Goal: Task Accomplishment & Management: Manage account settings

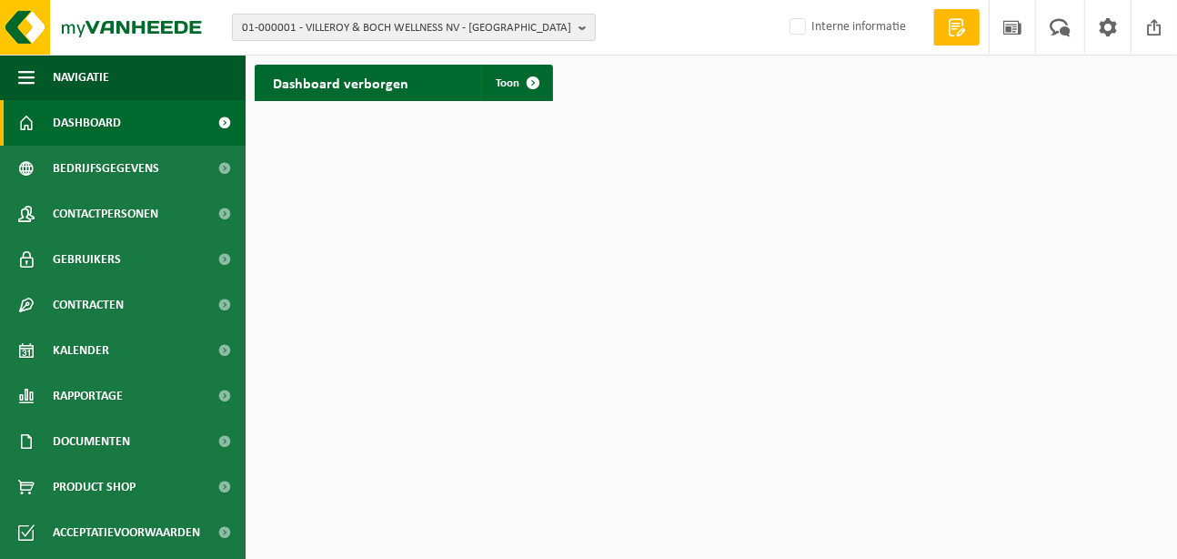
click at [405, 26] on span "01-000001 - VILLEROY & BOCH WELLNESS NV - [GEOGRAPHIC_DATA]" at bounding box center [406, 28] width 329 height 27
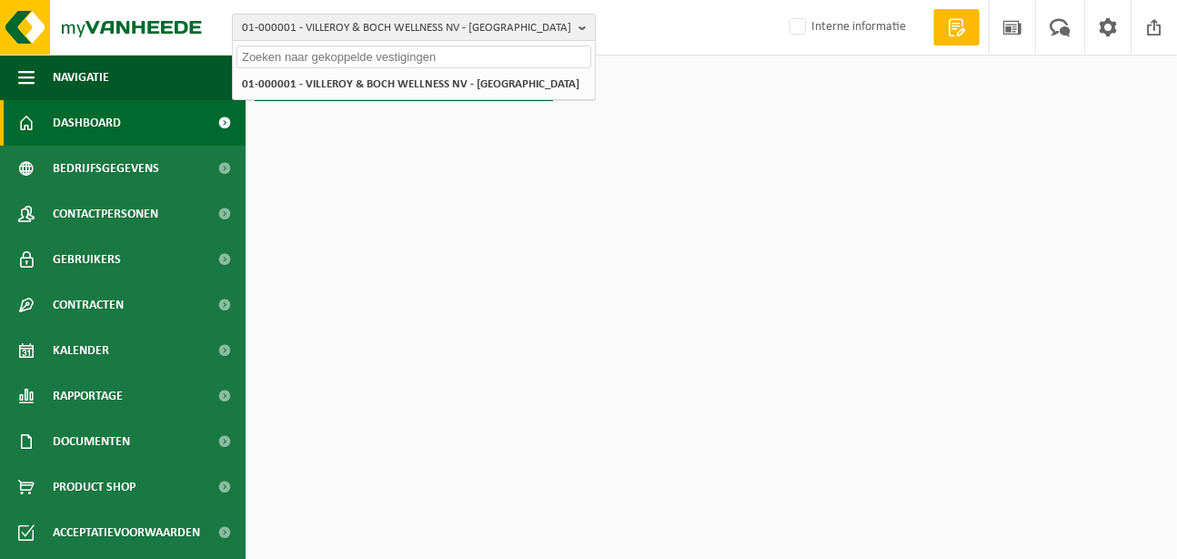
paste input "10-971514"
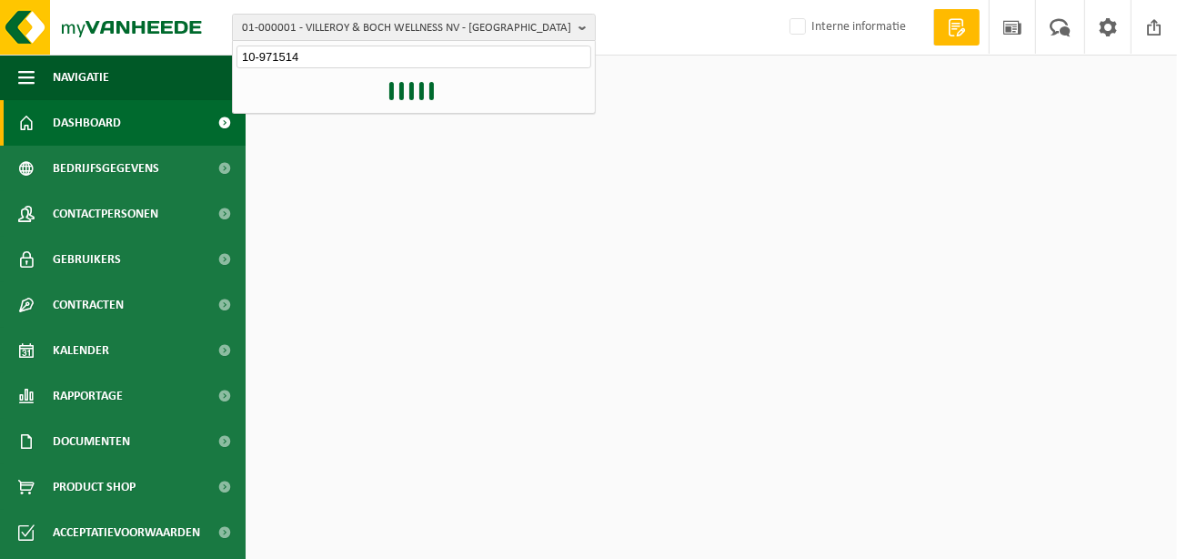
type input "10-971514"
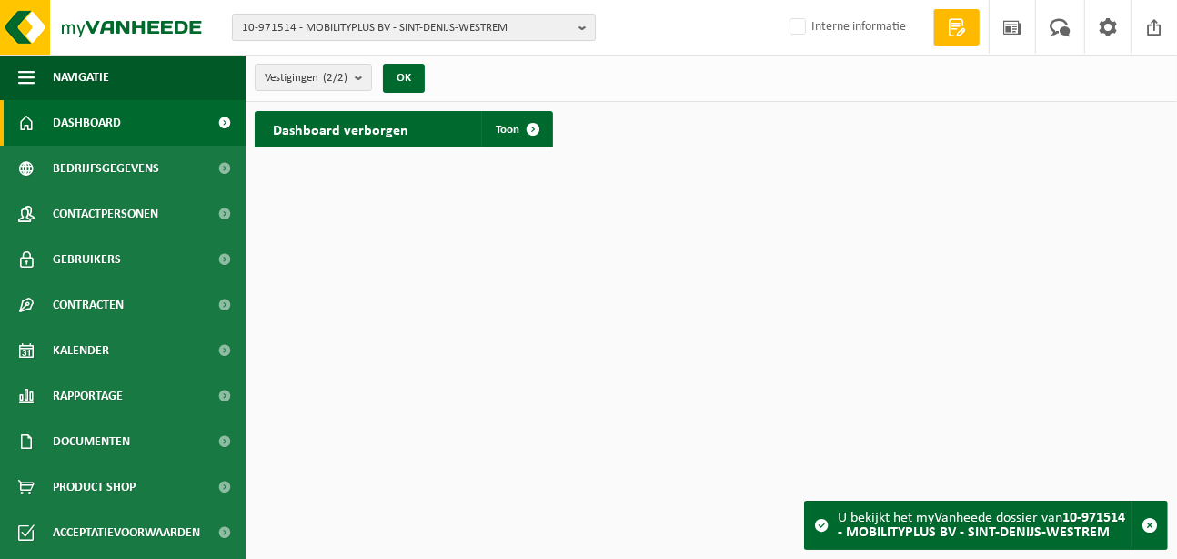
click at [385, 30] on span "10-971514 - MOBILITYPLUS BV - SINT-DENIJS-WESTREM" at bounding box center [406, 28] width 329 height 27
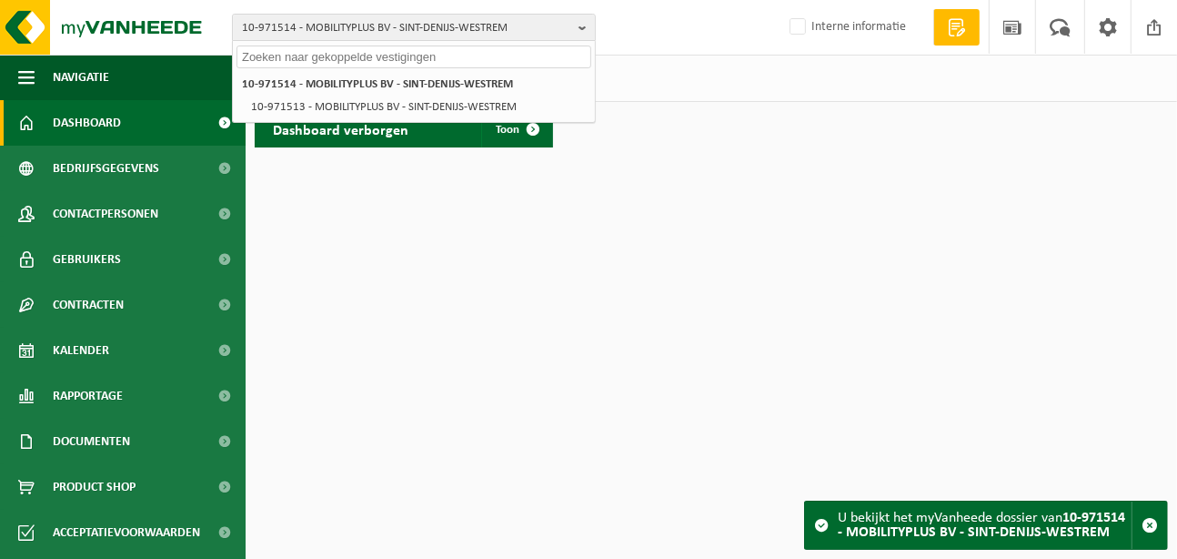
click at [340, 59] on input "text" at bounding box center [414, 56] width 355 height 23
click at [717, 34] on div "10-971514 - MOBILITYPLUS BV - SINT-DENIJS-WESTREM 10-971514 - MOBILITYPLUS BV -…" at bounding box center [588, 27] width 1177 height 55
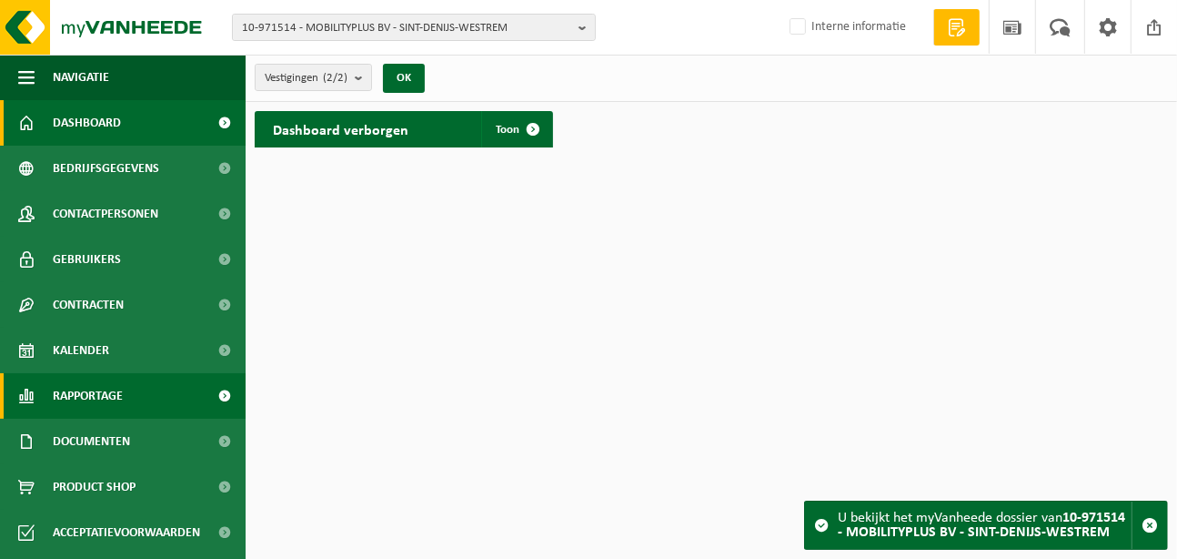
click at [84, 388] on span "Rapportage" at bounding box center [88, 395] width 70 height 45
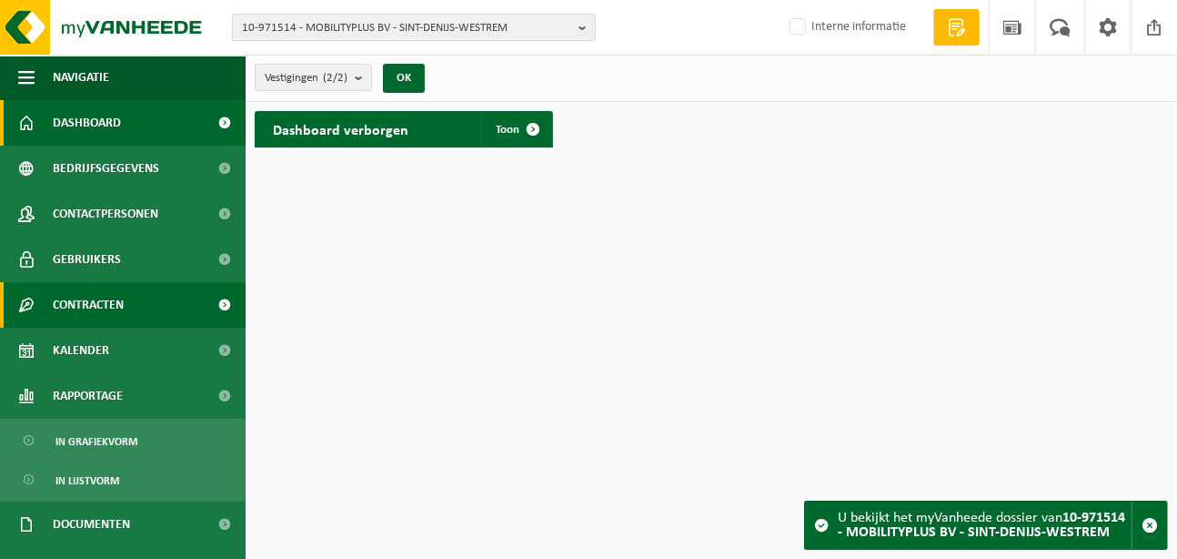
click at [91, 306] on span "Contracten" at bounding box center [88, 304] width 71 height 45
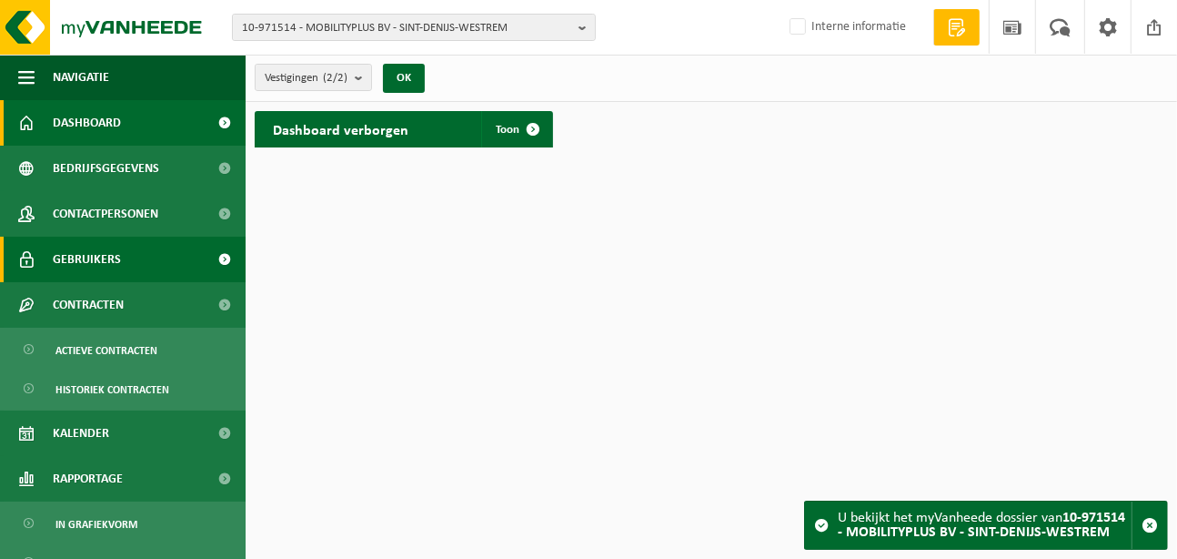
click at [99, 264] on span "Gebruikers" at bounding box center [87, 259] width 68 height 45
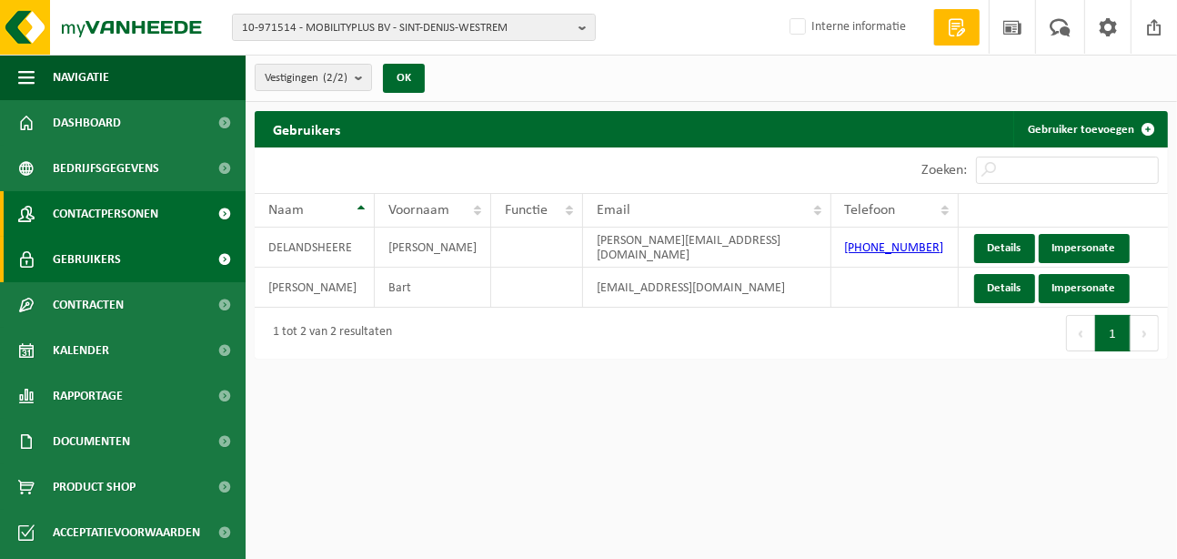
click at [97, 231] on span "Contactpersonen" at bounding box center [106, 213] width 106 height 45
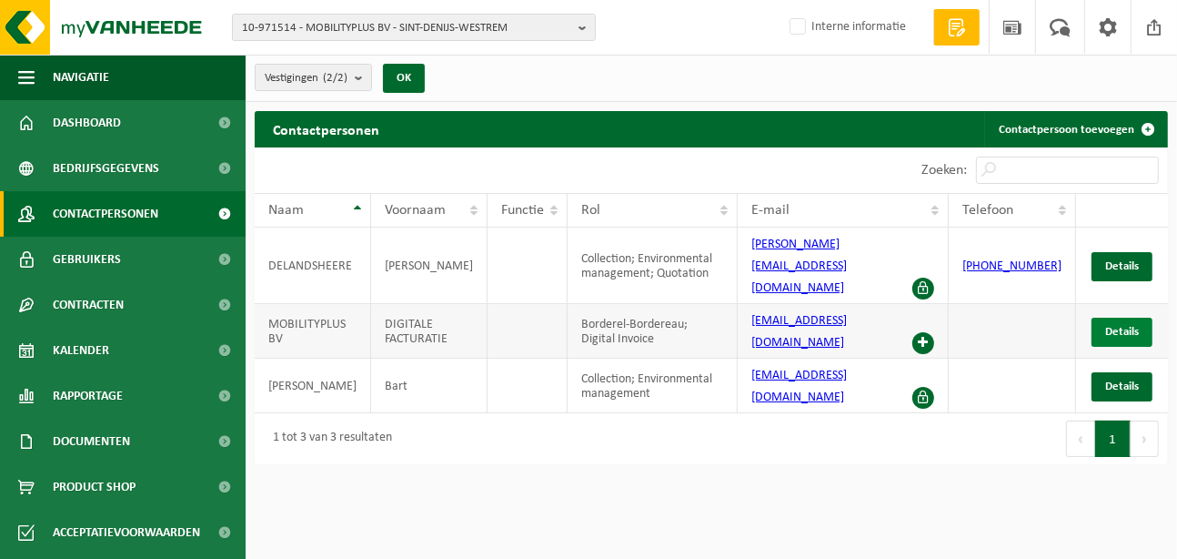
click at [1107, 326] on span "Details" at bounding box center [1122, 332] width 34 height 12
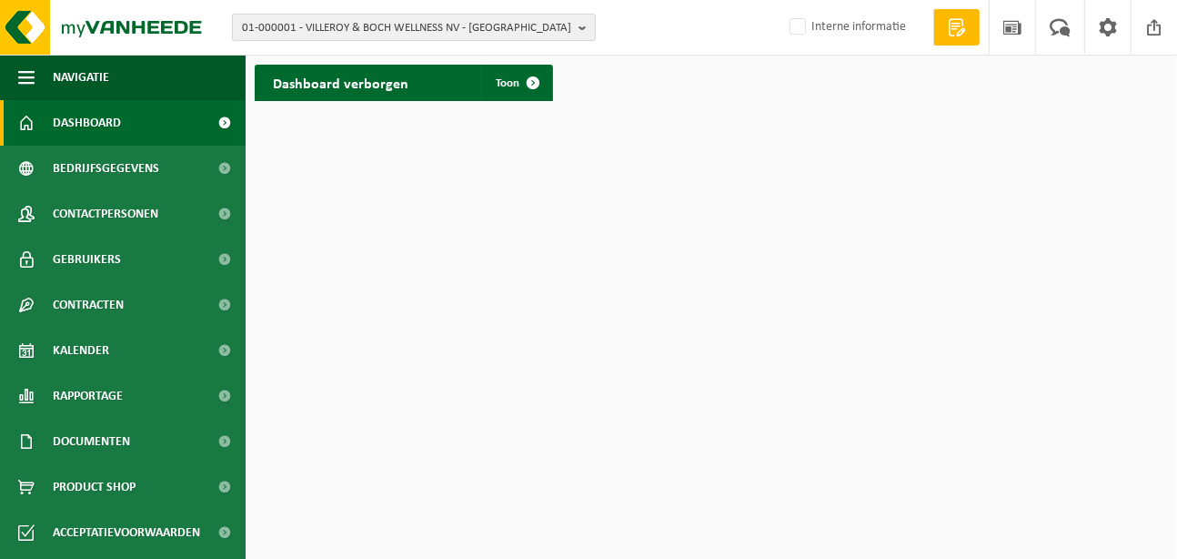
click at [368, 27] on span "01-000001 - VILLEROY & BOCH WELLNESS NV - [GEOGRAPHIC_DATA]" at bounding box center [406, 28] width 329 height 27
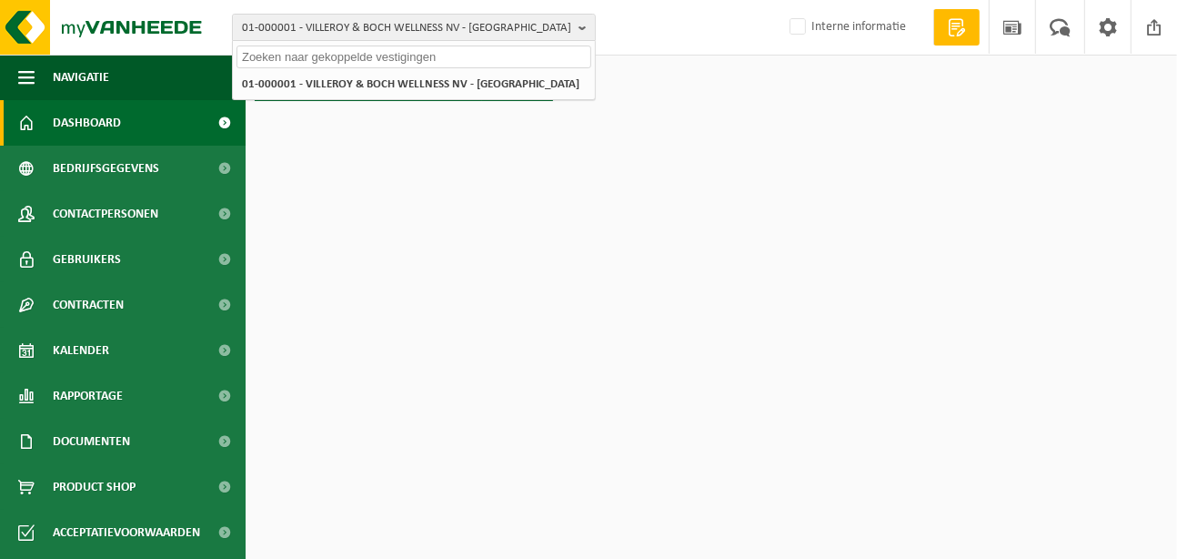
click at [323, 59] on input "text" at bounding box center [414, 56] width 355 height 23
paste input "10-971514"
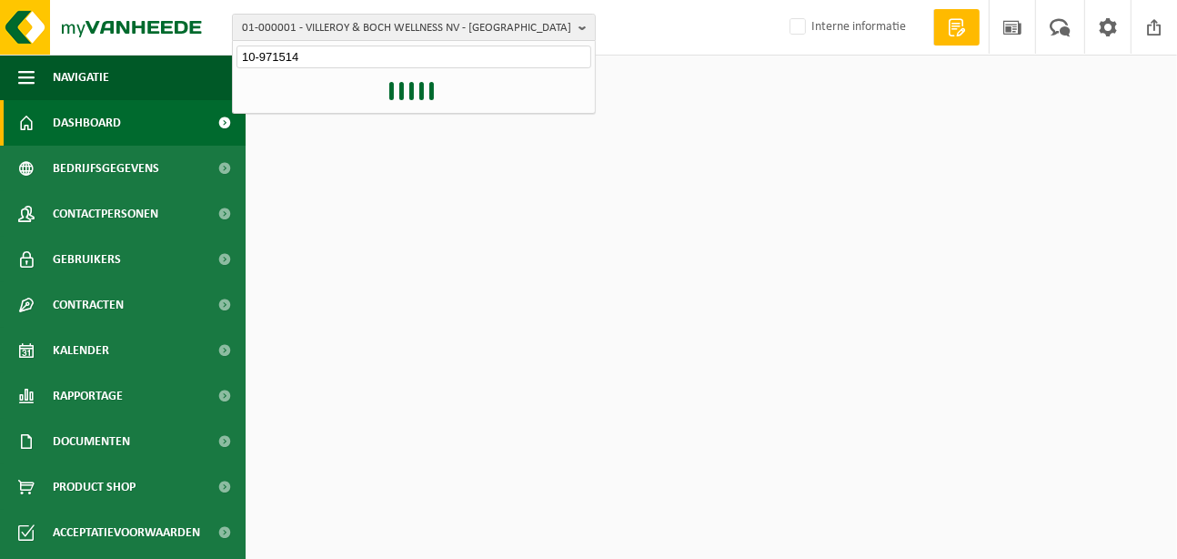
type input "10-971514"
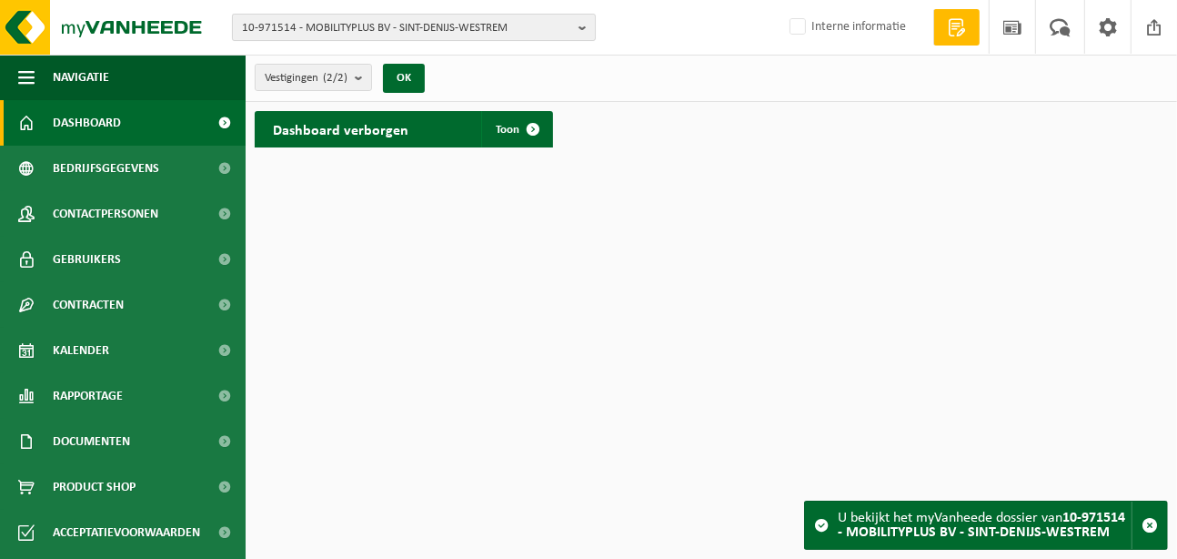
click at [520, 28] on span "10-971514 - MOBILITYPLUS BV - SINT-DENIJS-WESTREM" at bounding box center [406, 28] width 329 height 27
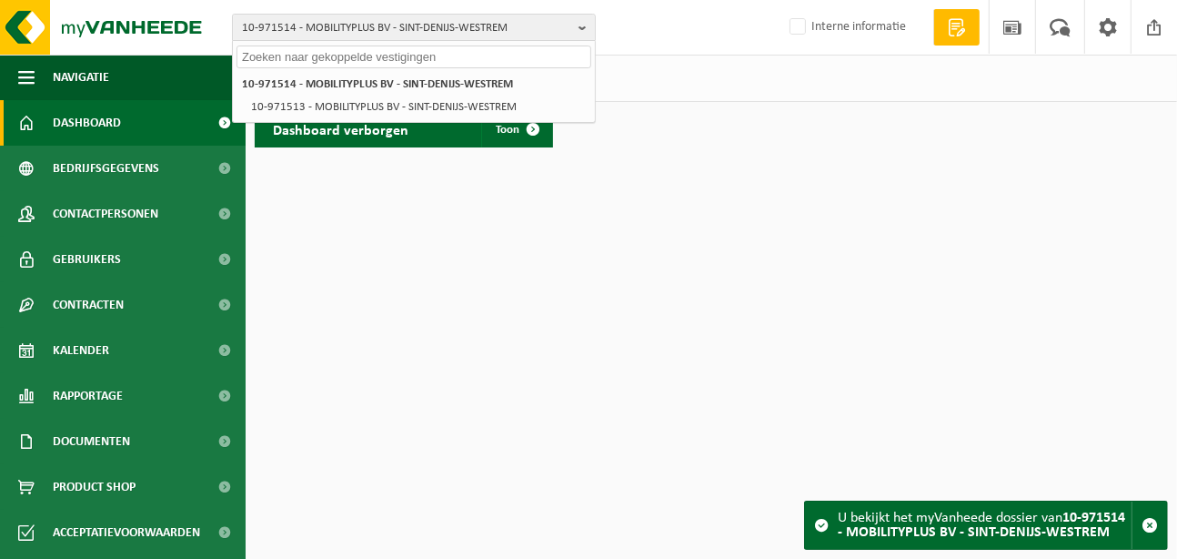
click at [394, 63] on input "text" at bounding box center [414, 56] width 355 height 23
paste input "10-971514"
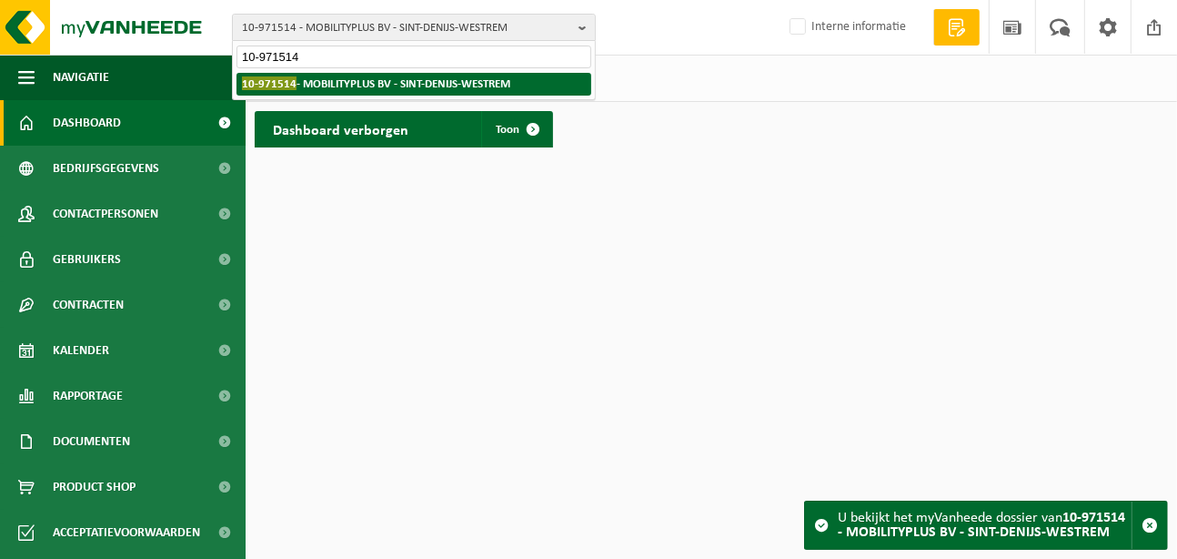
type input "10-971514"
click at [387, 80] on strong "10-971514 - MOBILITYPLUS BV - SINT-DENIJS-WESTREM" at bounding box center [376, 83] width 268 height 14
click at [469, 89] on strong "10-971514 - MOBILITYPLUS BV - SINT-DENIJS-WESTREM" at bounding box center [376, 83] width 268 height 14
click at [289, 73] on li "10-971514 - MOBILITYPLUS BV - SINT-DENIJS-WESTREM" at bounding box center [414, 84] width 355 height 23
click at [314, 86] on strong "10-971514 - MOBILITYPLUS BV - SINT-DENIJS-WESTREM" at bounding box center [376, 83] width 268 height 14
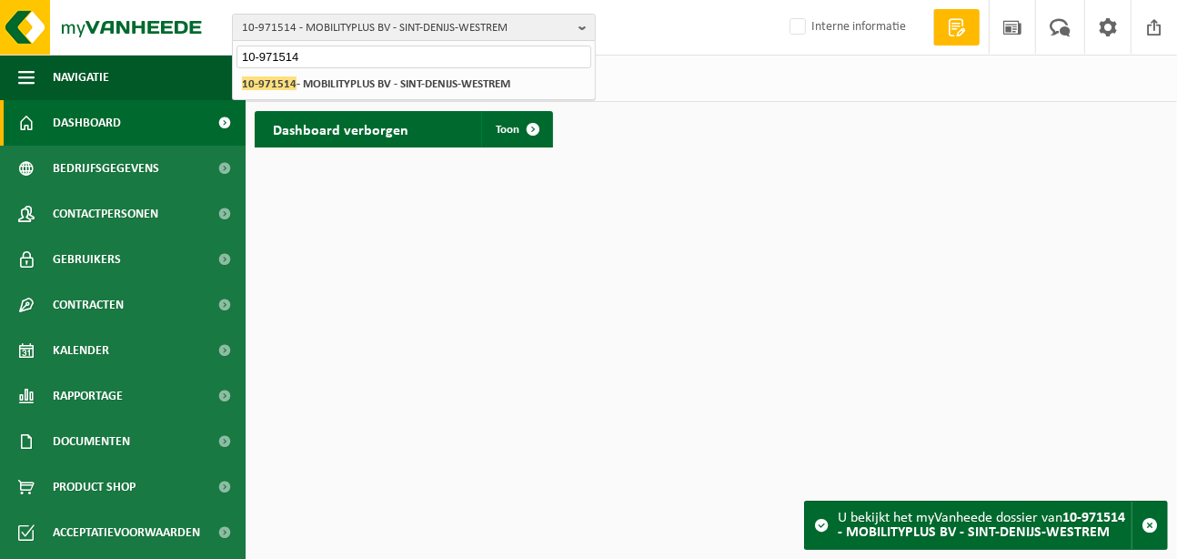
click at [308, 58] on input "10-971514" at bounding box center [414, 56] width 355 height 23
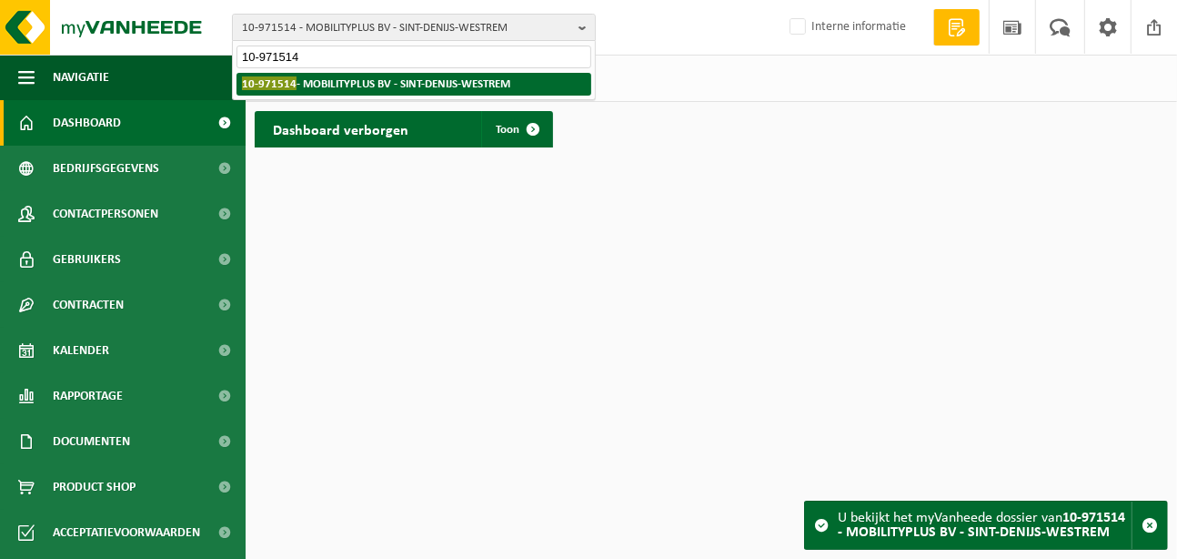
click at [311, 82] on strong "10-971514 - MOBILITYPLUS BV - SINT-DENIJS-WESTREM" at bounding box center [376, 83] width 268 height 14
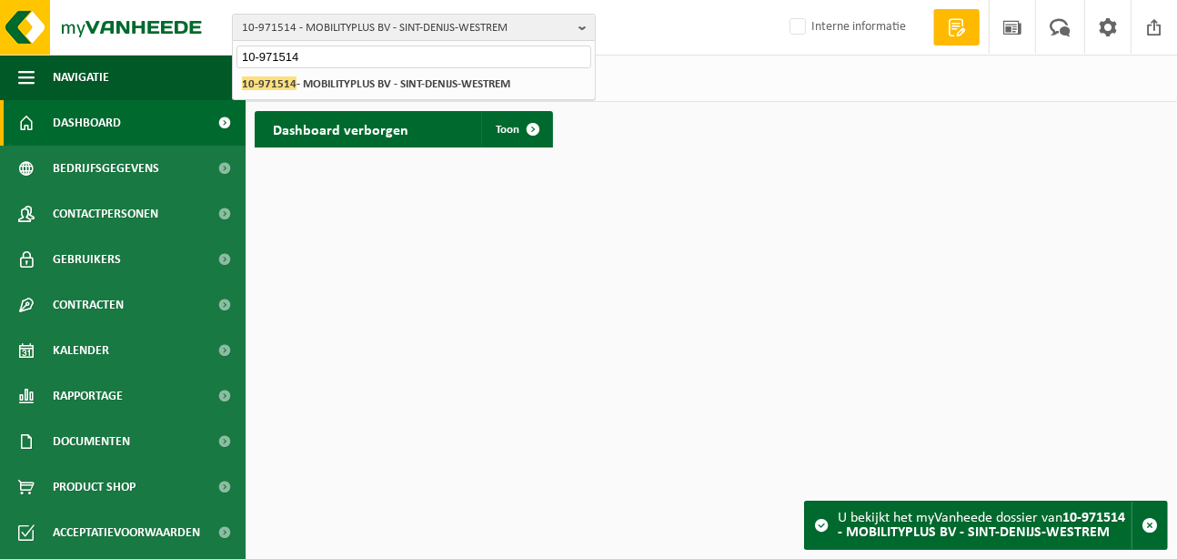
click at [707, 25] on div "10-971514 - MOBILITYPLUS BV - SINT-DENIJS-WESTREM 10-971514 10-971514 - MOBILIT…" at bounding box center [588, 27] width 1177 height 55
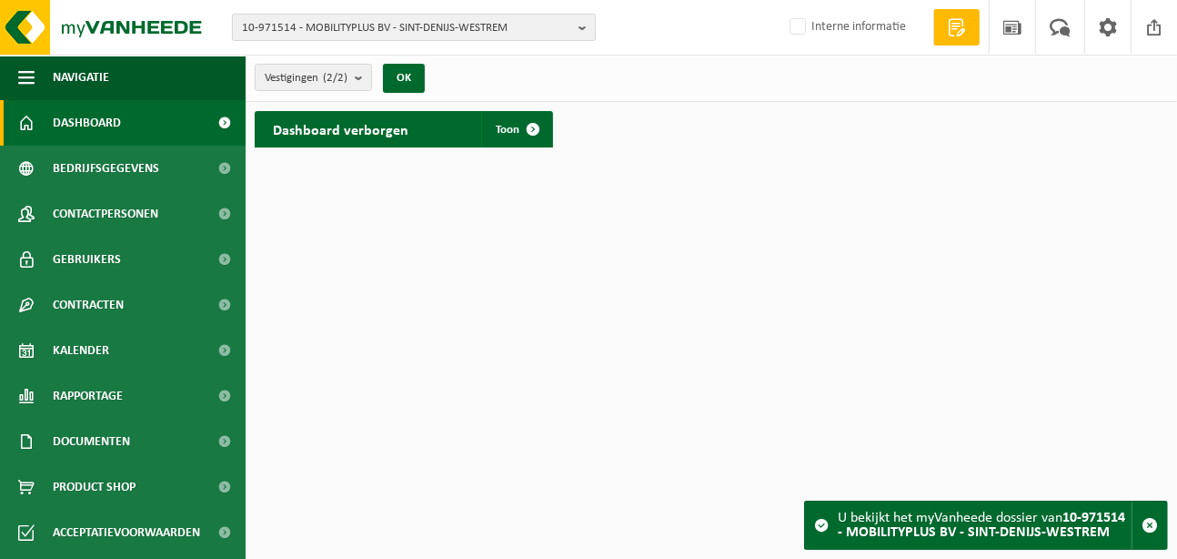
click at [452, 34] on span "10-971514 - MOBILITYPLUS BV - SINT-DENIJS-WESTREM" at bounding box center [406, 28] width 329 height 27
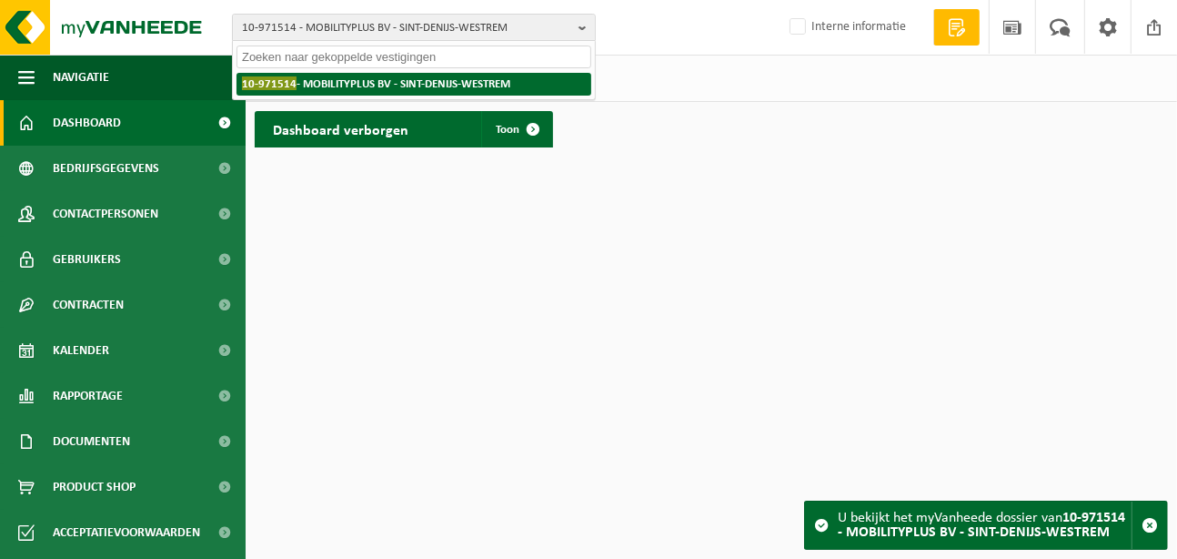
click at [398, 91] on li "10-971514 - MOBILITYPLUS BV - SINT-DENIJS-WESTREM" at bounding box center [414, 84] width 355 height 23
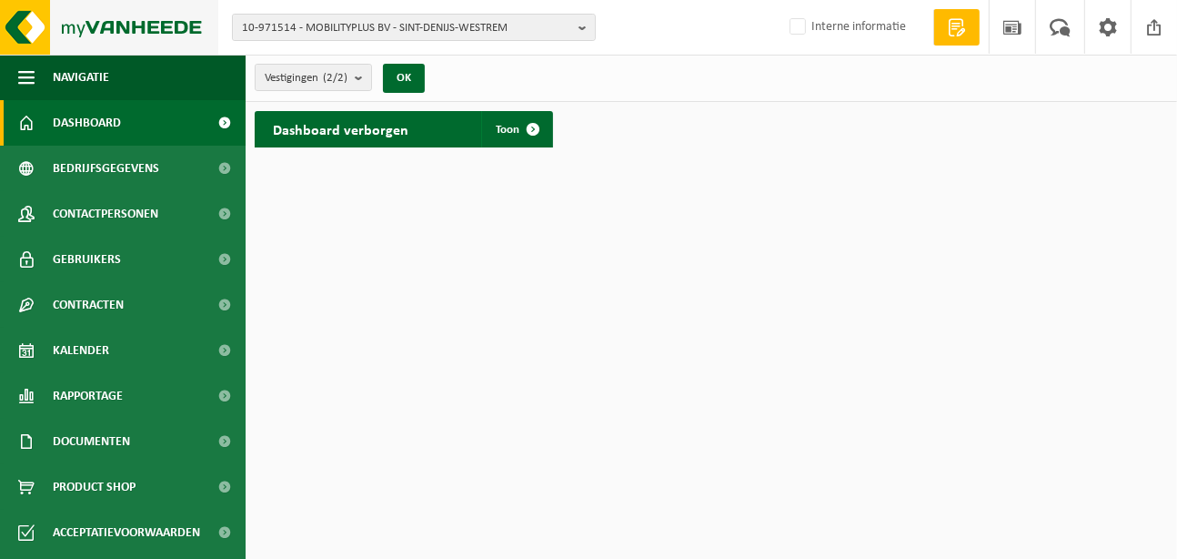
click at [182, 25] on img at bounding box center [109, 27] width 218 height 55
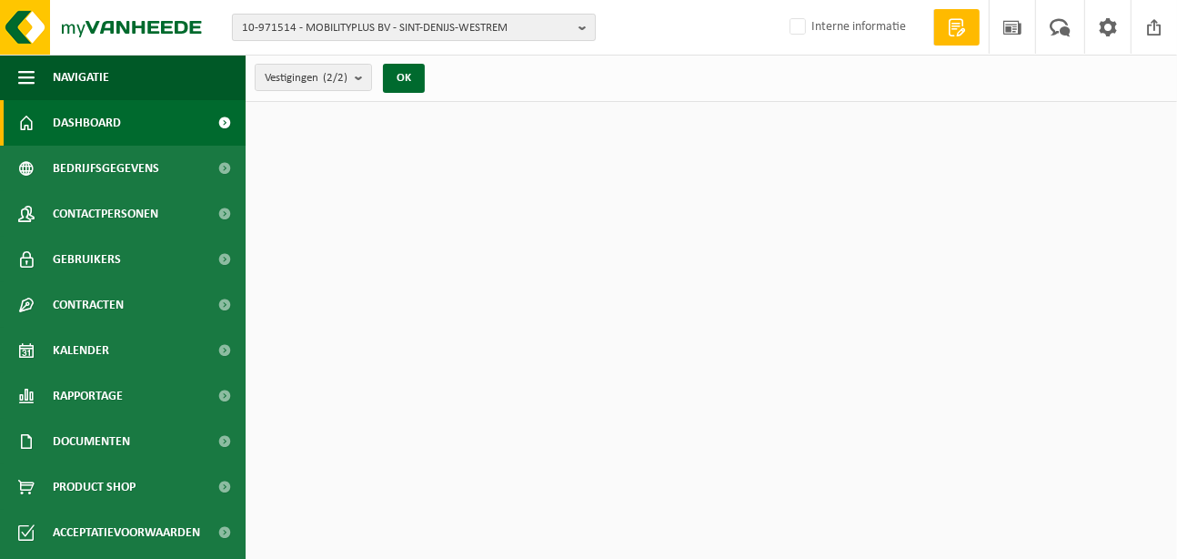
click at [489, 34] on span "10-971514 - MOBILITYPLUS BV - SINT-DENIJS-WESTREM" at bounding box center [406, 28] width 329 height 27
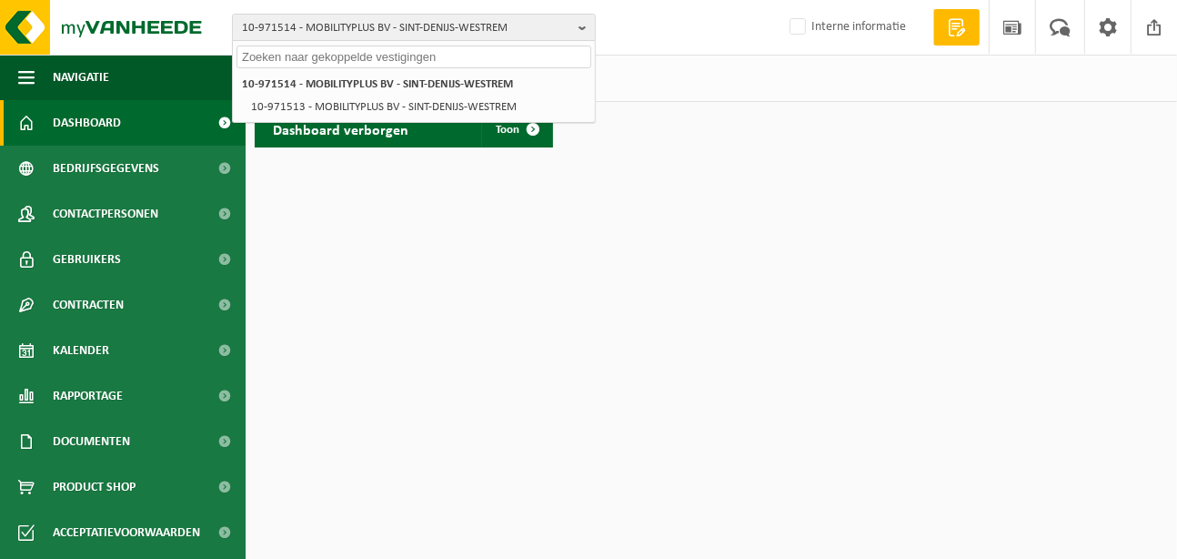
click at [484, 64] on input "text" at bounding box center [414, 56] width 355 height 23
paste input "10-971514"
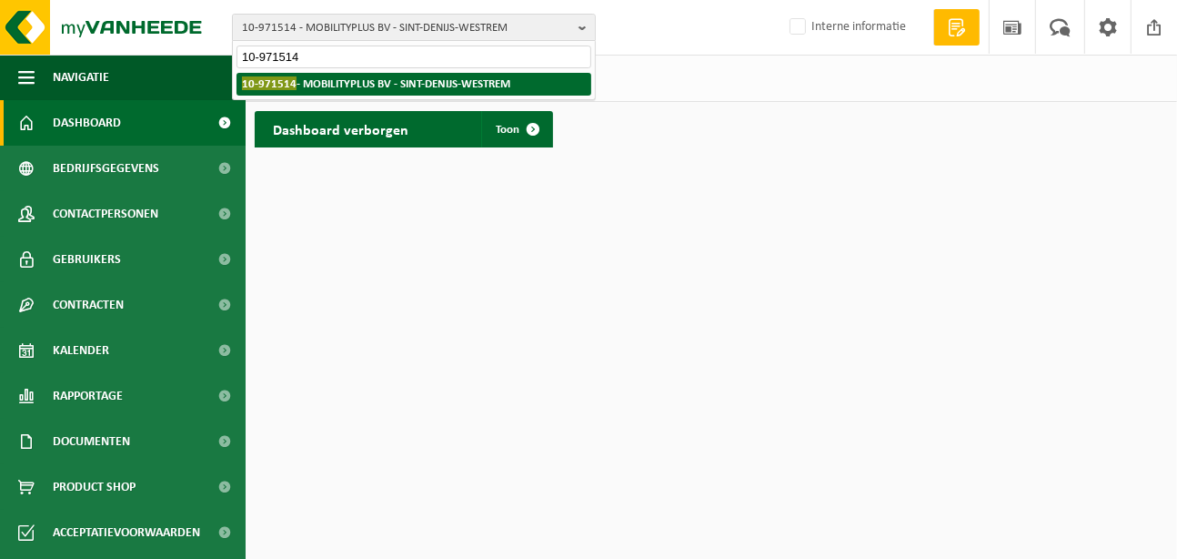
type input "10-971514"
click at [458, 84] on strong "10-971514 - MOBILITYPLUS BV - SINT-DENIJS-WESTREM" at bounding box center [376, 83] width 268 height 14
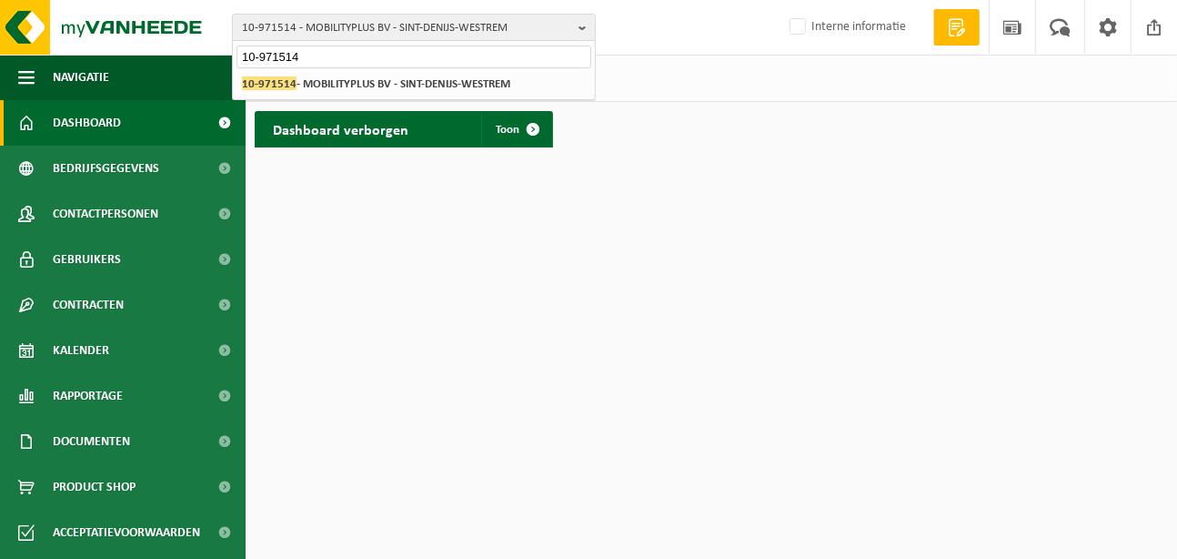
click at [333, 95] on div "10-971514 - MOBILITYPLUS BV - SINT-DENIJS-WESTREM 10-971513 - MOBILITYPLUS BV -…" at bounding box center [414, 84] width 362 height 30
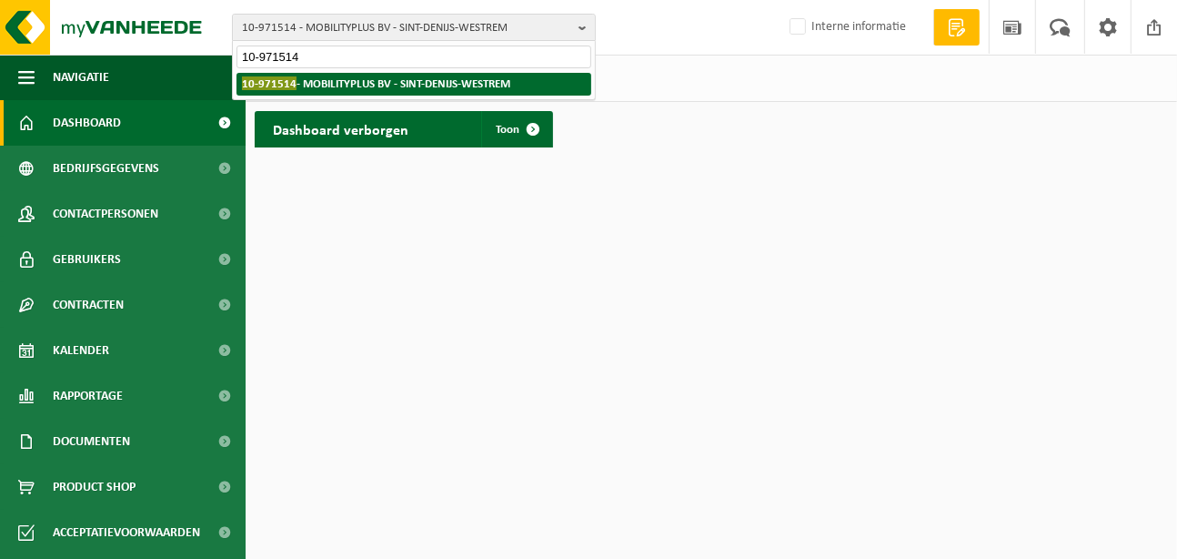
click at [337, 81] on strong "10-971514 - MOBILITYPLUS BV - SINT-DENIJS-WESTREM" at bounding box center [376, 83] width 268 height 14
click at [336, 78] on strong "10-971514 - MOBILITYPLUS BV - SINT-DENIJS-WESTREM" at bounding box center [376, 83] width 268 height 14
click at [335, 77] on strong "10-971514 - MOBILITYPLUS BV - SINT-DENIJS-WESTREM" at bounding box center [376, 83] width 268 height 14
click at [335, 74] on li "10-971514 - MOBILITYPLUS BV - SINT-DENIJS-WESTREM" at bounding box center [414, 84] width 355 height 23
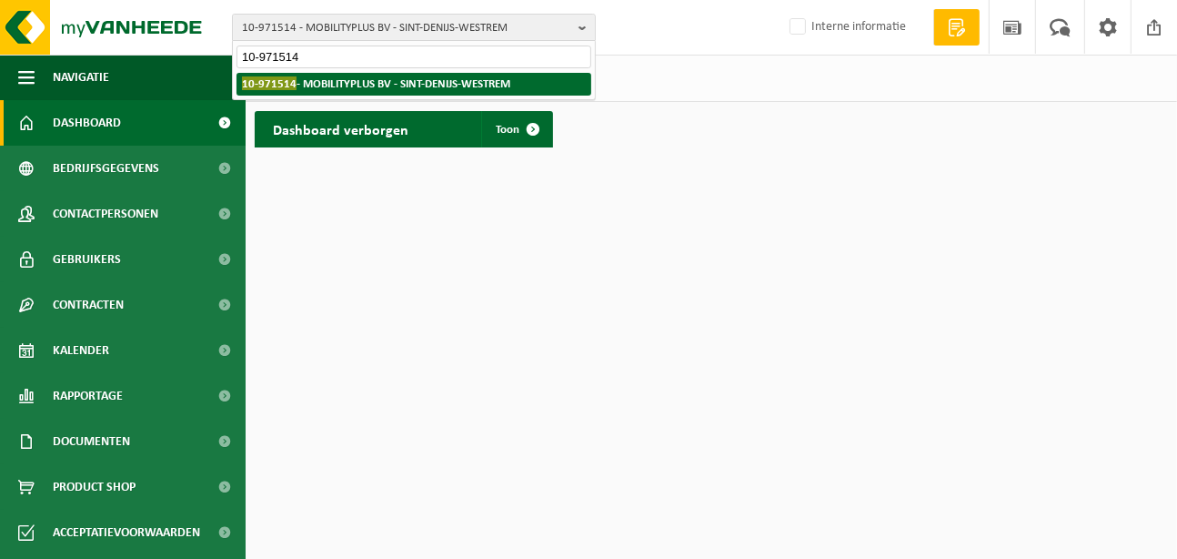
click at [364, 74] on li "10-971514 - MOBILITYPLUS BV - SINT-DENIJS-WESTREM" at bounding box center [414, 84] width 355 height 23
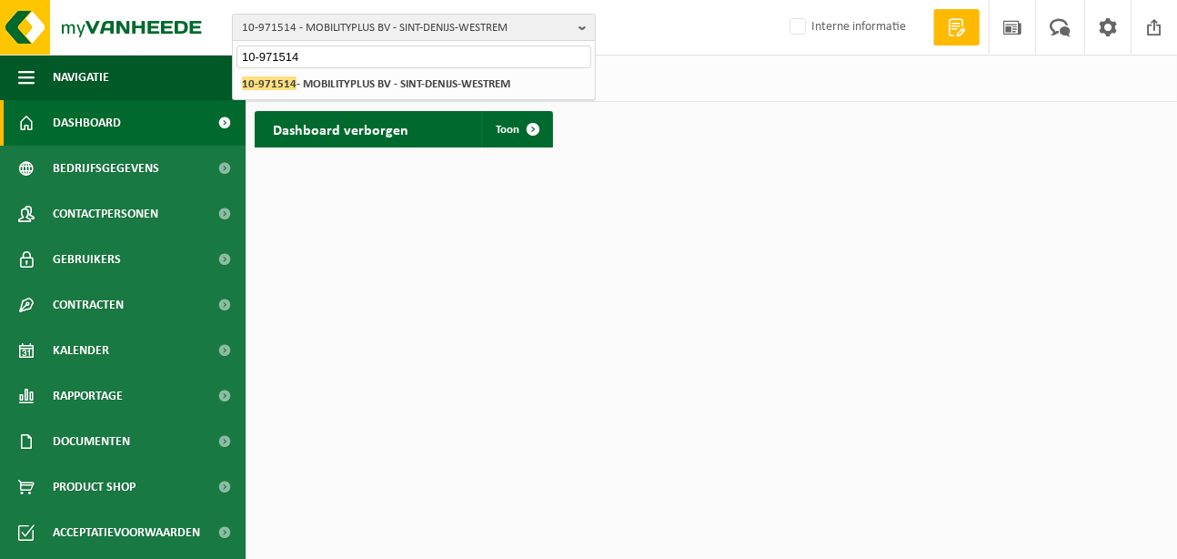
click at [519, 34] on span "10-971514 - MOBILITYPLUS BV - SINT-DENIJS-WESTREM" at bounding box center [406, 28] width 329 height 27
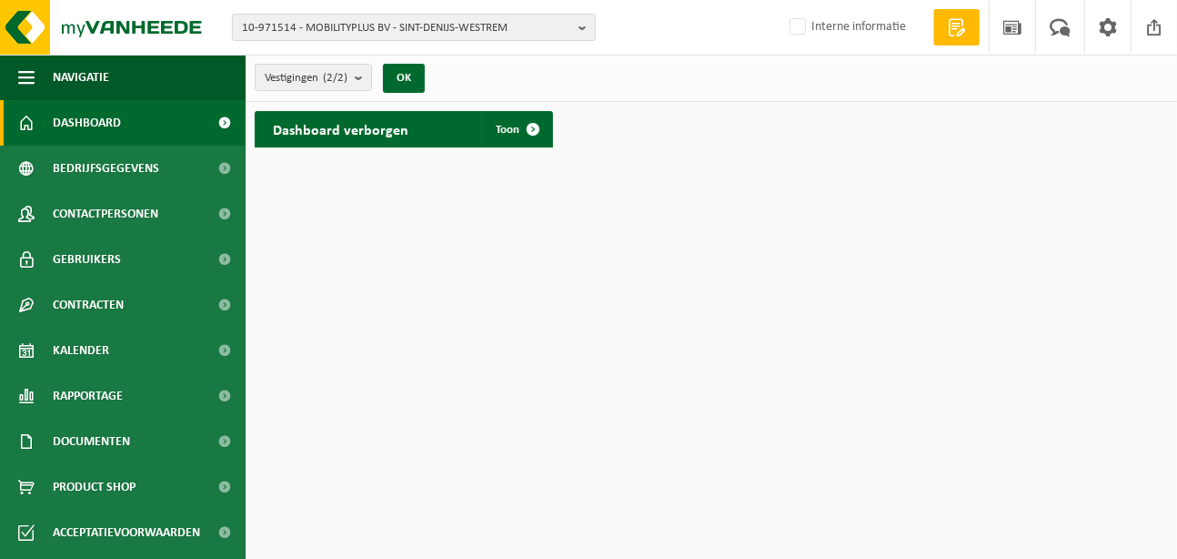
click at [381, 25] on span "10-971514 - MOBILITYPLUS BV - SINT-DENIJS-WESTREM" at bounding box center [406, 28] width 329 height 27
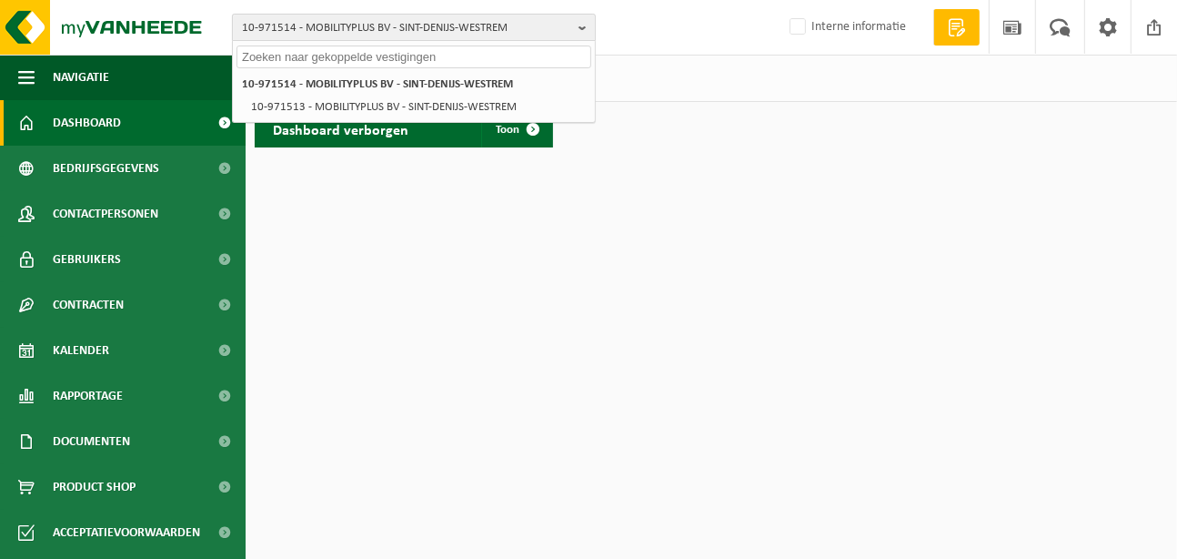
paste input "10-971514"
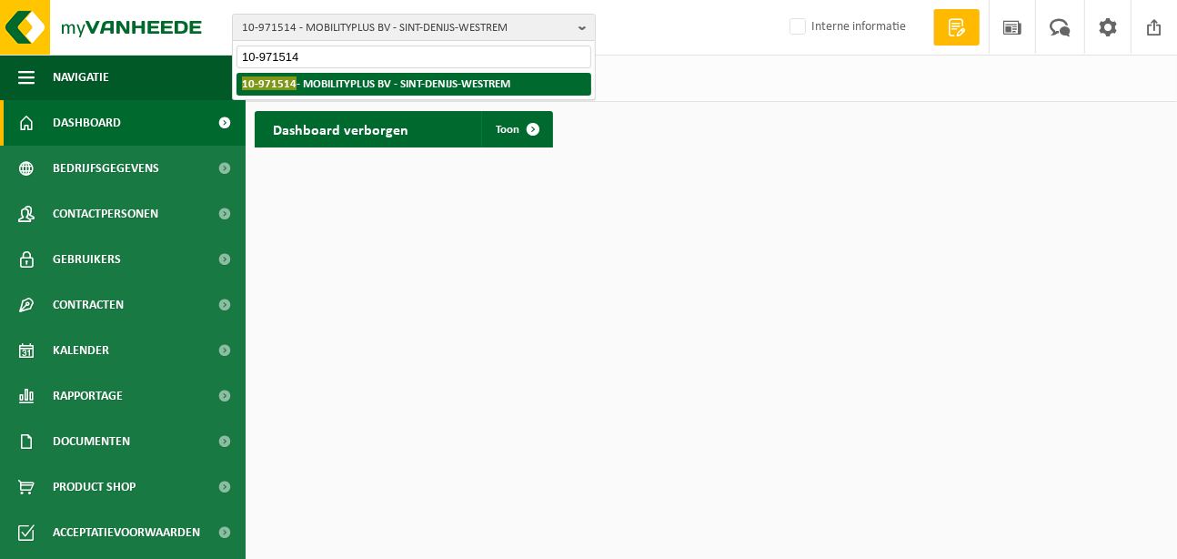
type input "10-971514"
click at [330, 77] on strong "10-971514 - MOBILITYPLUS BV - SINT-DENIJS-WESTREM" at bounding box center [376, 83] width 268 height 14
click at [342, 81] on strong "10-971514 - MOBILITYPLUS BV - SINT-DENIJS-WESTREM" at bounding box center [376, 83] width 268 height 14
click at [308, 75] on li "10-971514 - MOBILITYPLUS BV - SINT-DENIJS-WESTREM" at bounding box center [414, 84] width 355 height 23
click at [291, 78] on span "10-971514" at bounding box center [269, 83] width 55 height 14
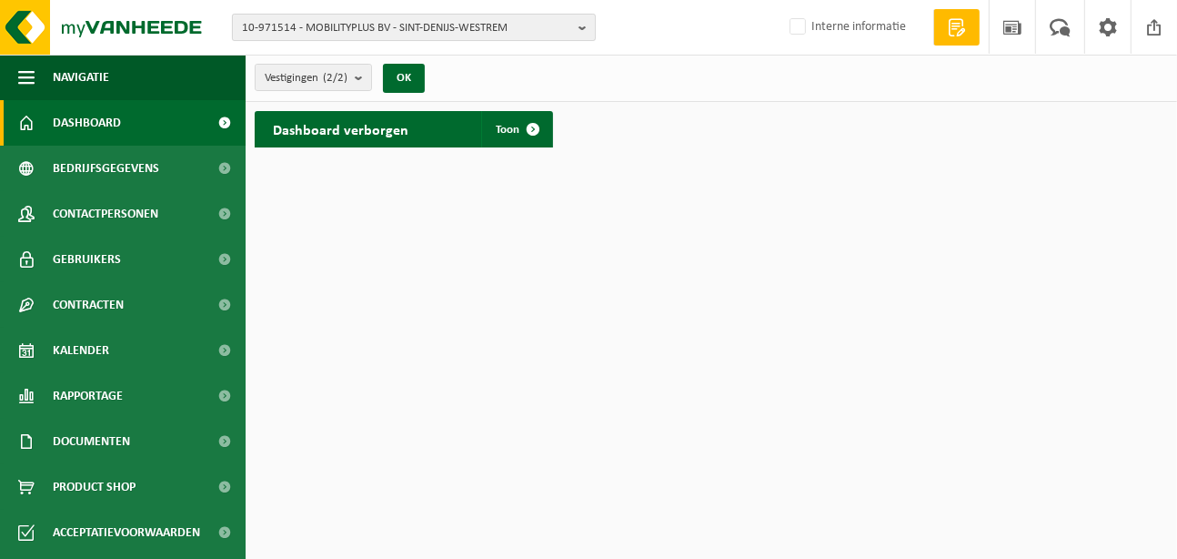
click at [348, 32] on span "10-971514 - MOBILITYPLUS BV - SINT-DENIJS-WESTREM" at bounding box center [406, 28] width 329 height 27
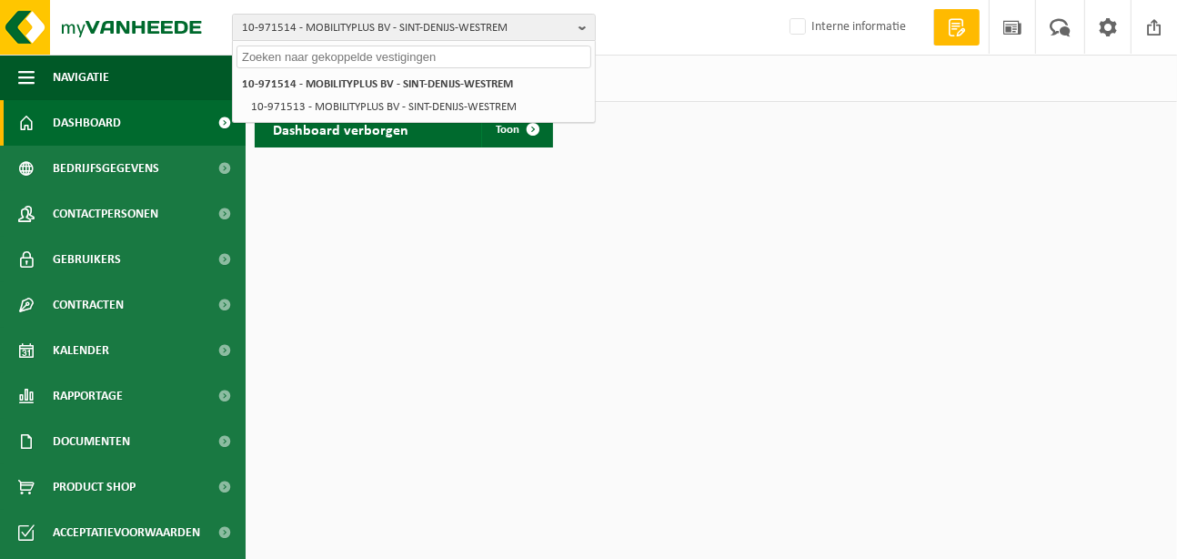
click at [318, 60] on input "text" at bounding box center [414, 56] width 355 height 23
paste input "10-971514"
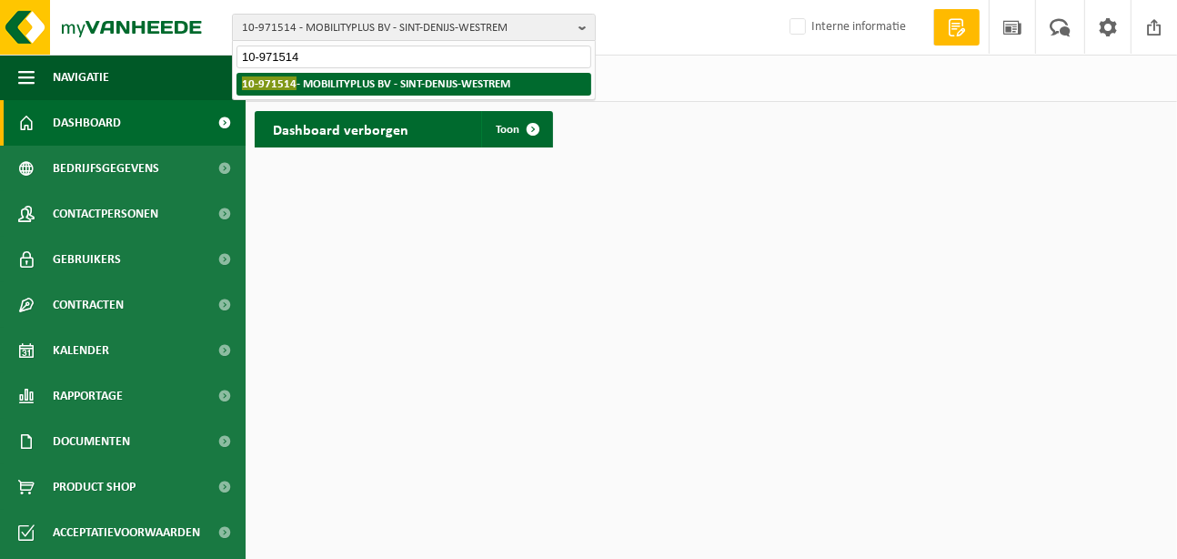
type input "10-971514"
click at [475, 76] on strong "10-971514 - MOBILITYPLUS BV - SINT-DENIJS-WESTREM" at bounding box center [376, 83] width 268 height 14
click at [378, 82] on strong "10-971514 - MOBILITYPLUS BV - SINT-DENIJS-WESTREM" at bounding box center [376, 83] width 268 height 14
click at [372, 82] on strong "10-971514 - MOBILITYPLUS BV - SINT-DENIJS-WESTREM" at bounding box center [376, 83] width 268 height 14
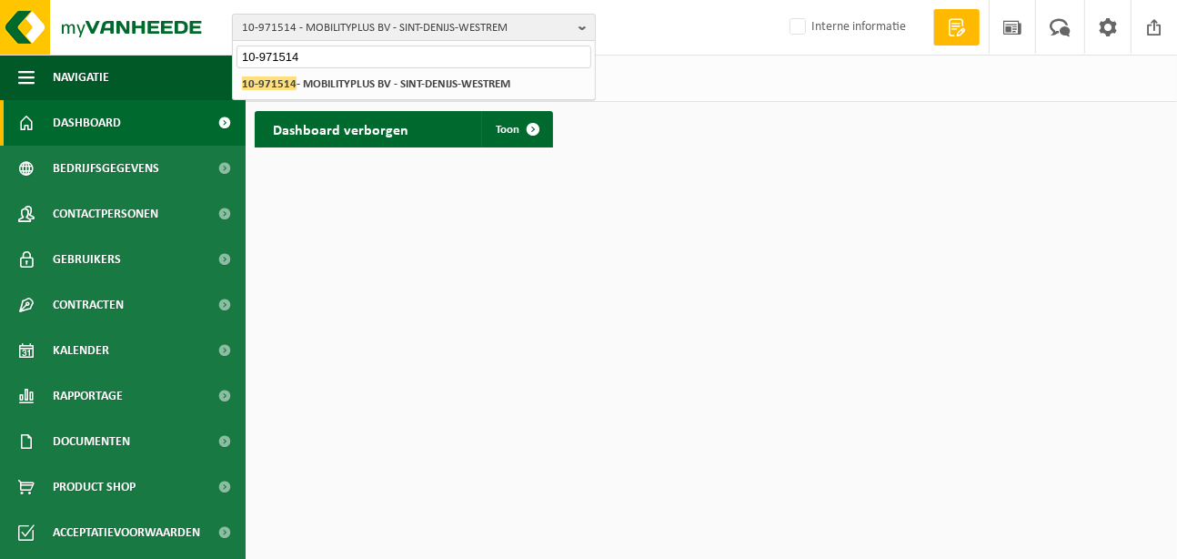
click at [584, 17] on b "button" at bounding box center [587, 27] width 16 height 25
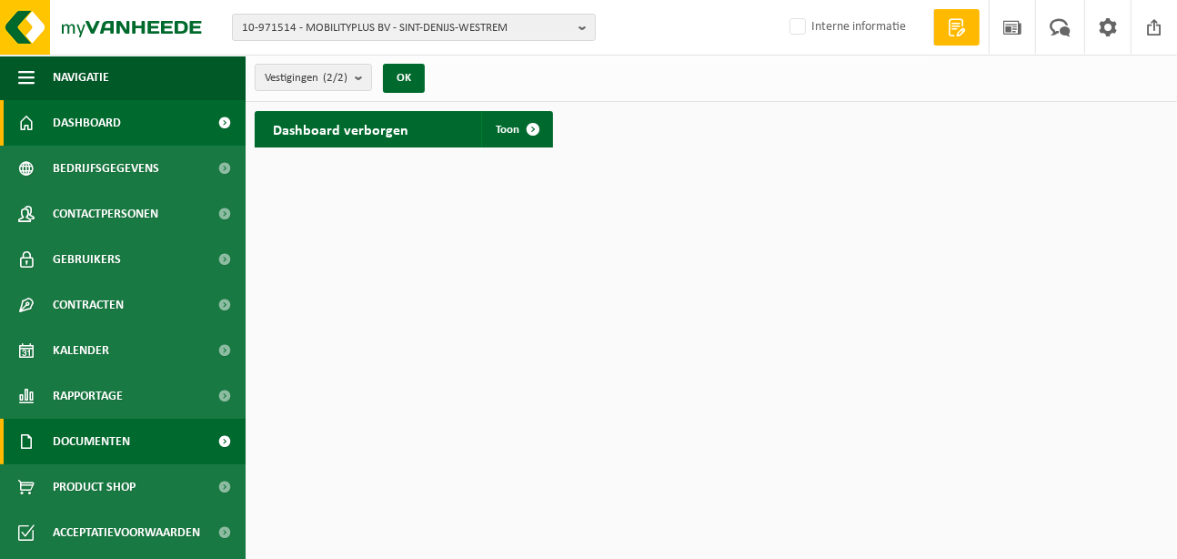
click at [105, 438] on span "Documenten" at bounding box center [91, 440] width 77 height 45
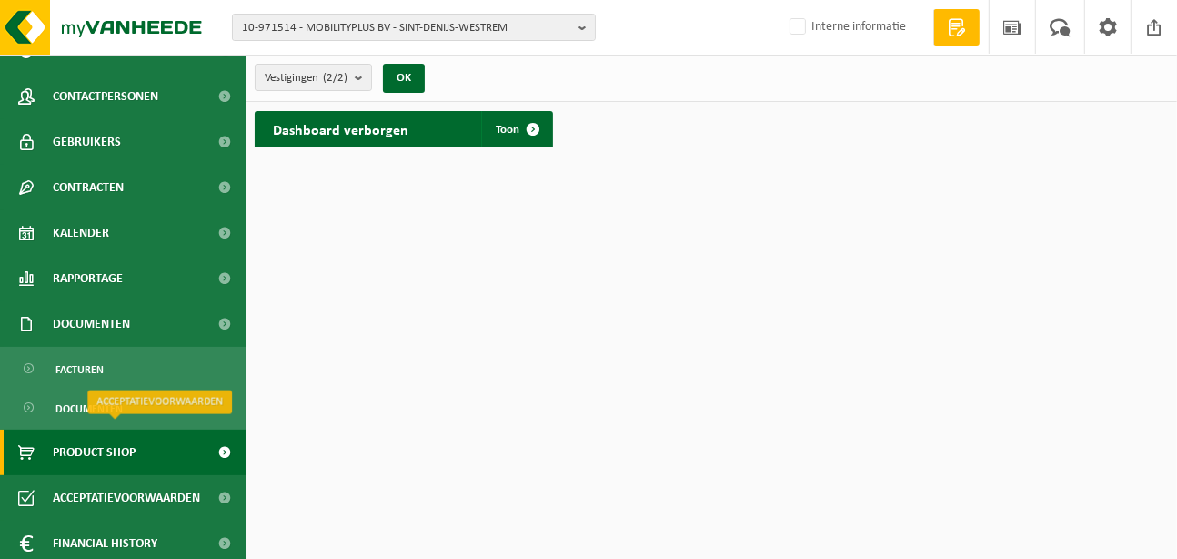
scroll to position [169, 0]
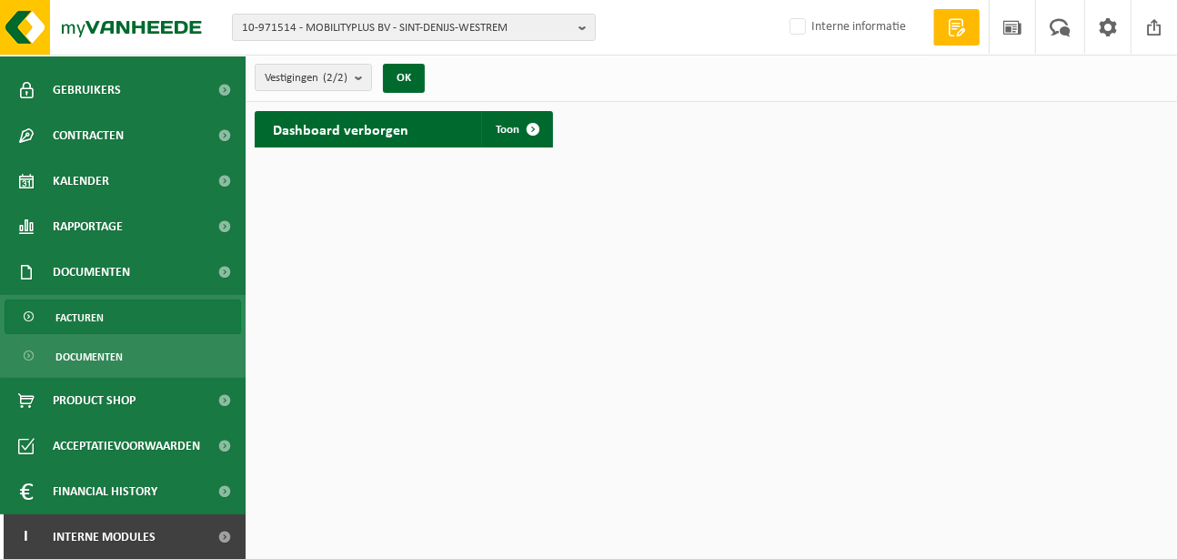
click at [86, 319] on span "Facturen" at bounding box center [79, 317] width 48 height 35
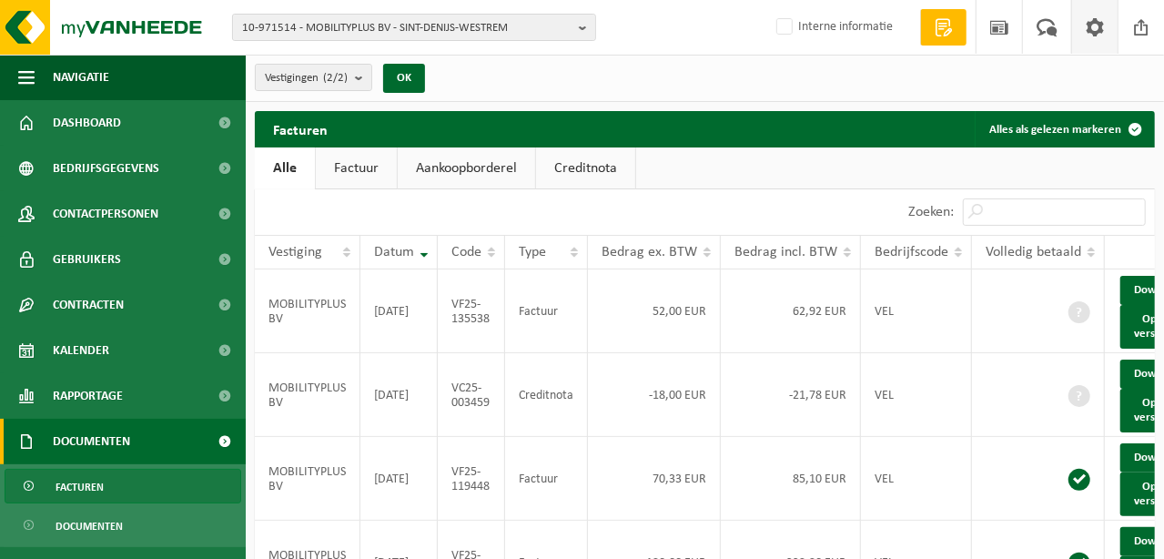
click at [1085, 34] on span at bounding box center [1094, 27] width 27 height 54
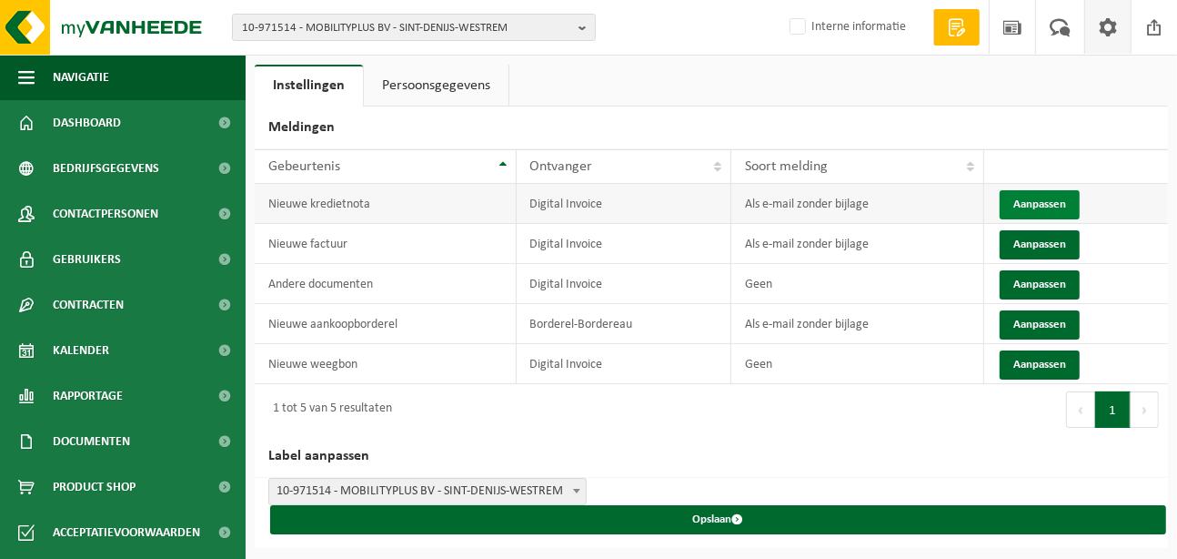
click at [1051, 202] on button "Aanpassen" at bounding box center [1040, 204] width 80 height 29
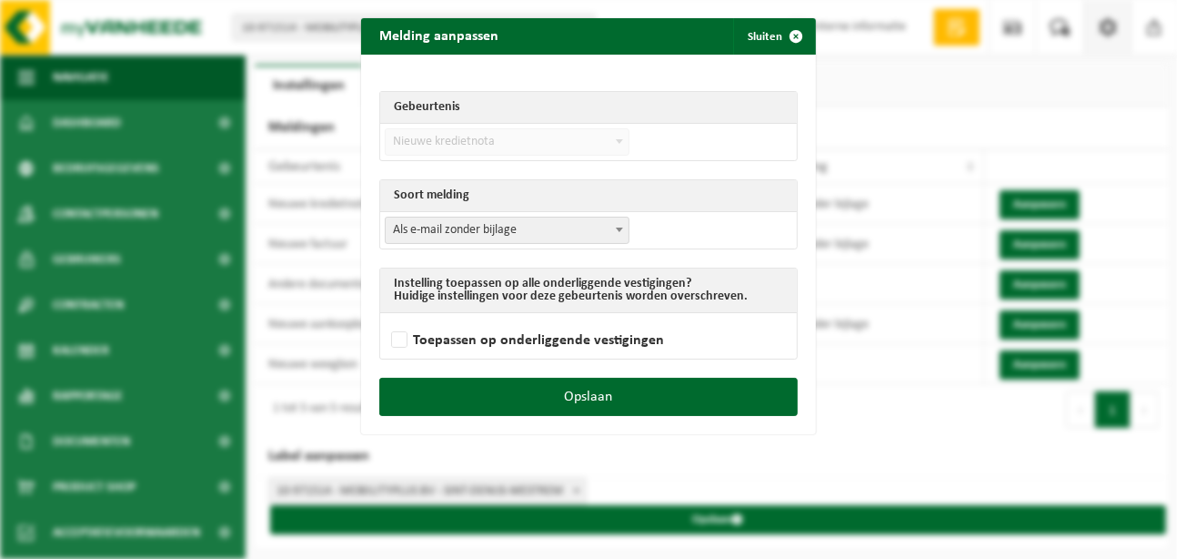
click at [479, 243] on td "Als e-mail zonder bijlage Als e-mail met bijlage Geen Als e-mail zonder bijlage" at bounding box center [588, 230] width 417 height 36
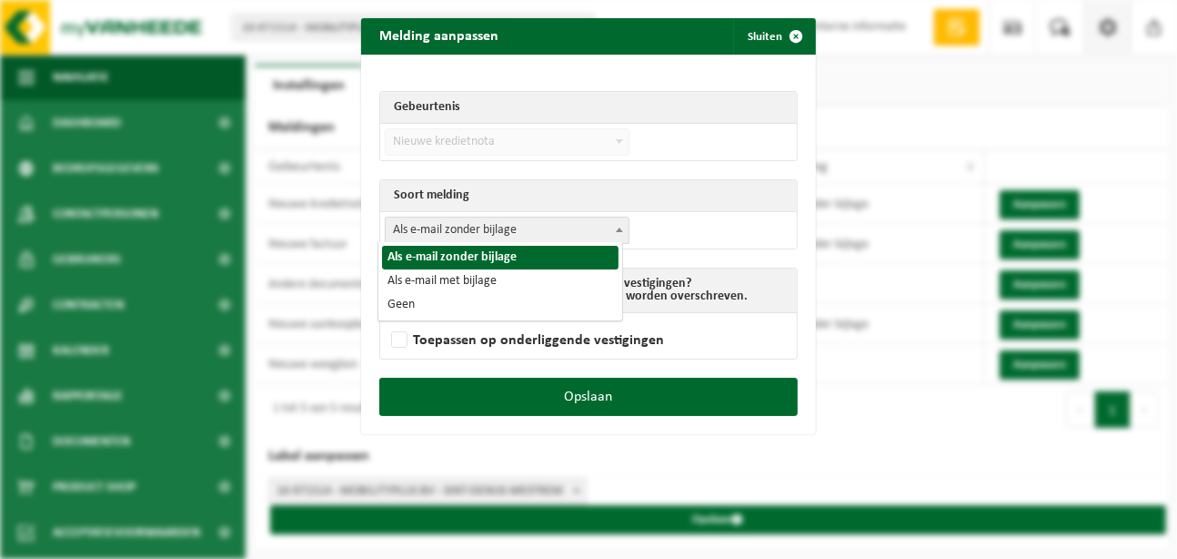
click at [479, 233] on span "Als e-mail zonder bijlage" at bounding box center [507, 229] width 243 height 25
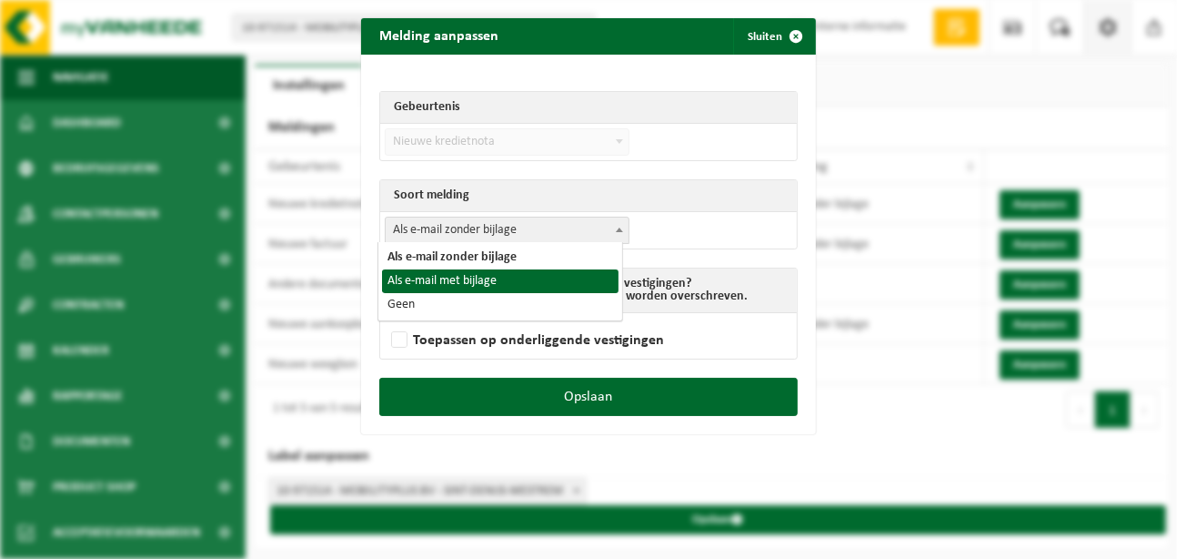
select select "3"
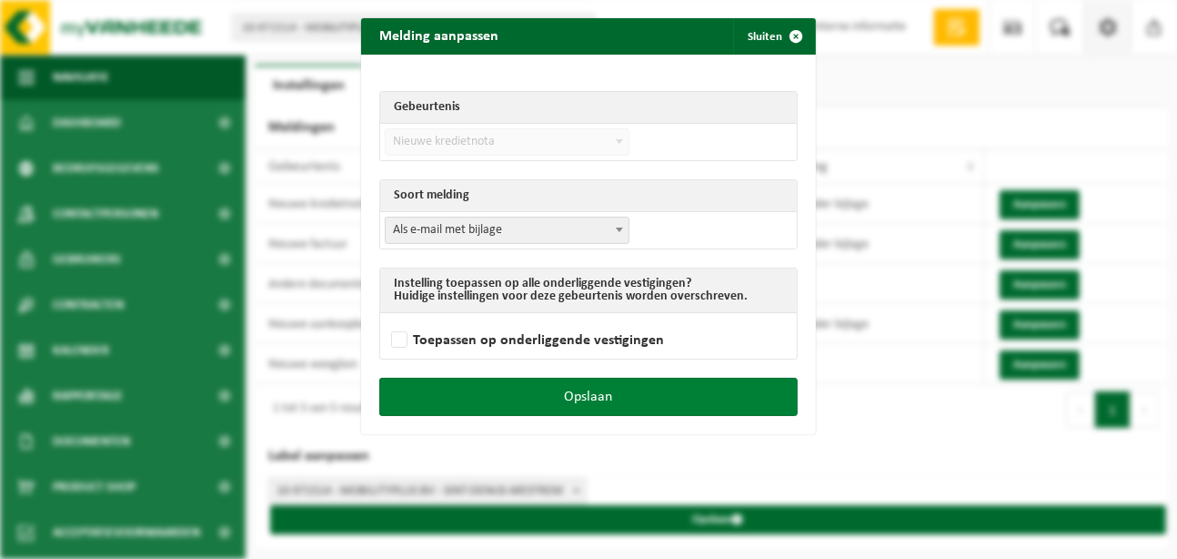
click at [562, 394] on button "Opslaan" at bounding box center [588, 397] width 418 height 38
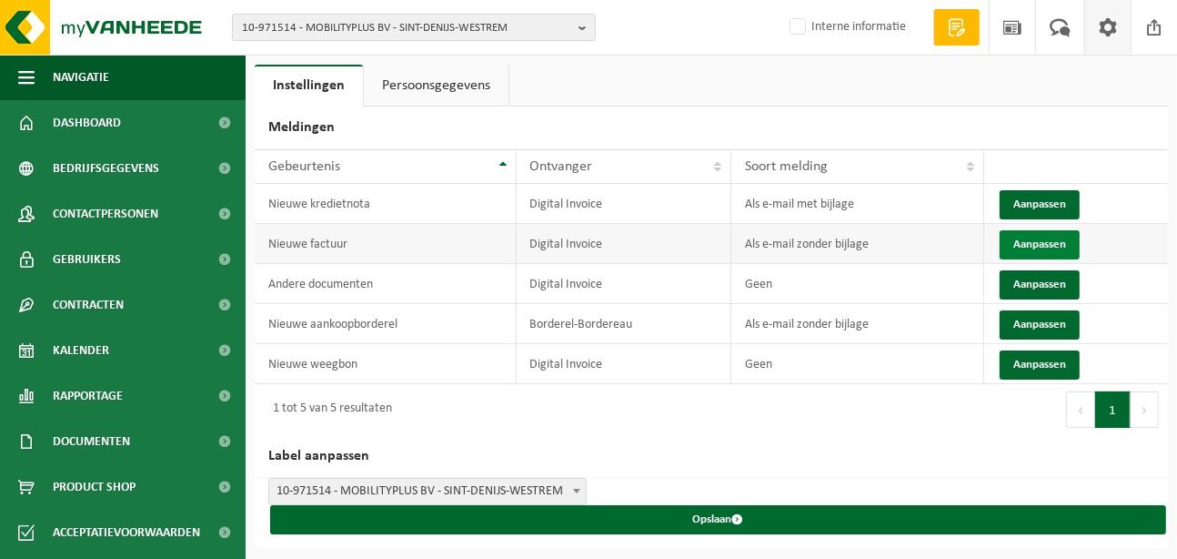
click at [1049, 243] on button "Aanpassen" at bounding box center [1040, 244] width 80 height 29
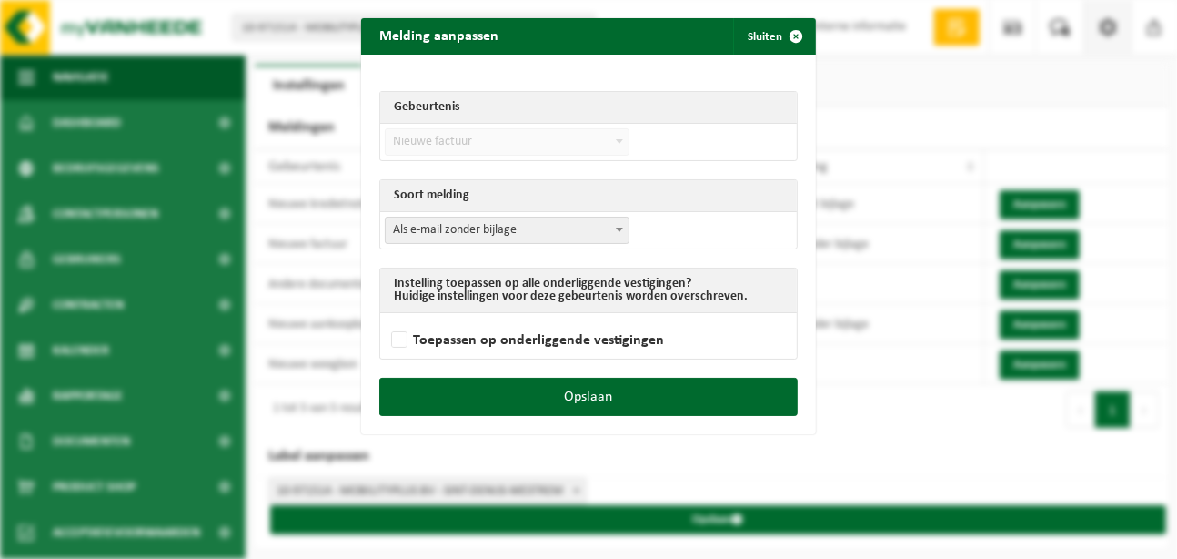
click at [550, 231] on span "Als e-mail zonder bijlage" at bounding box center [507, 229] width 243 height 25
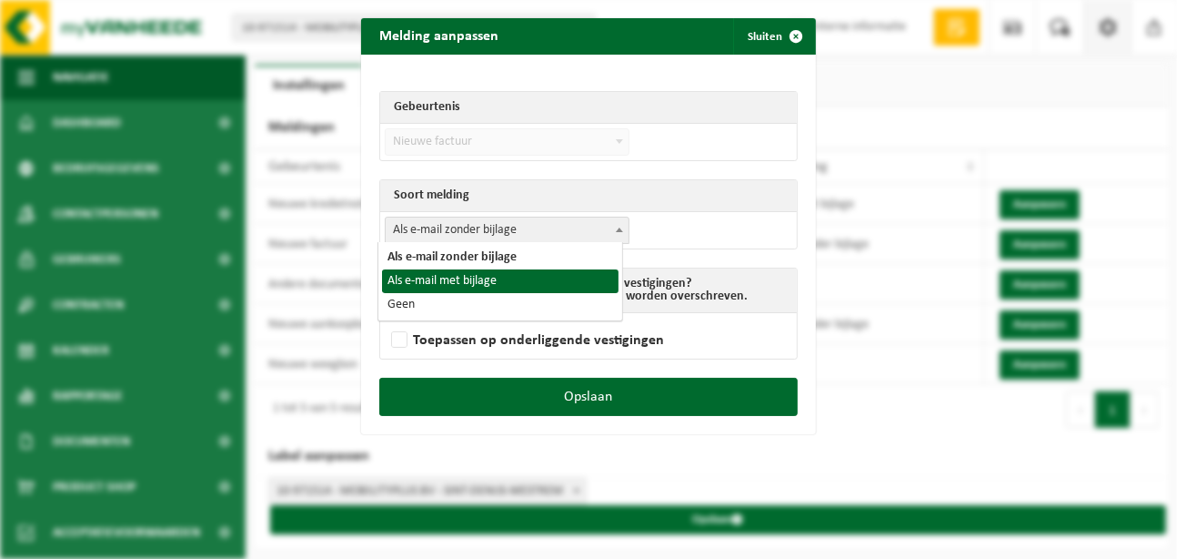
select select "3"
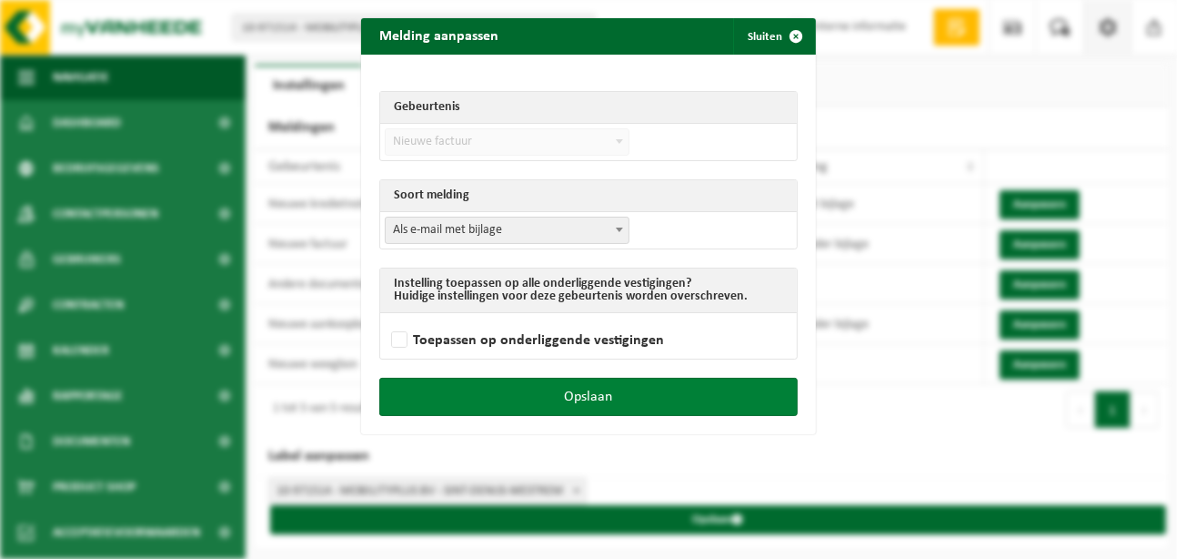
click at [570, 394] on button "Opslaan" at bounding box center [588, 397] width 418 height 38
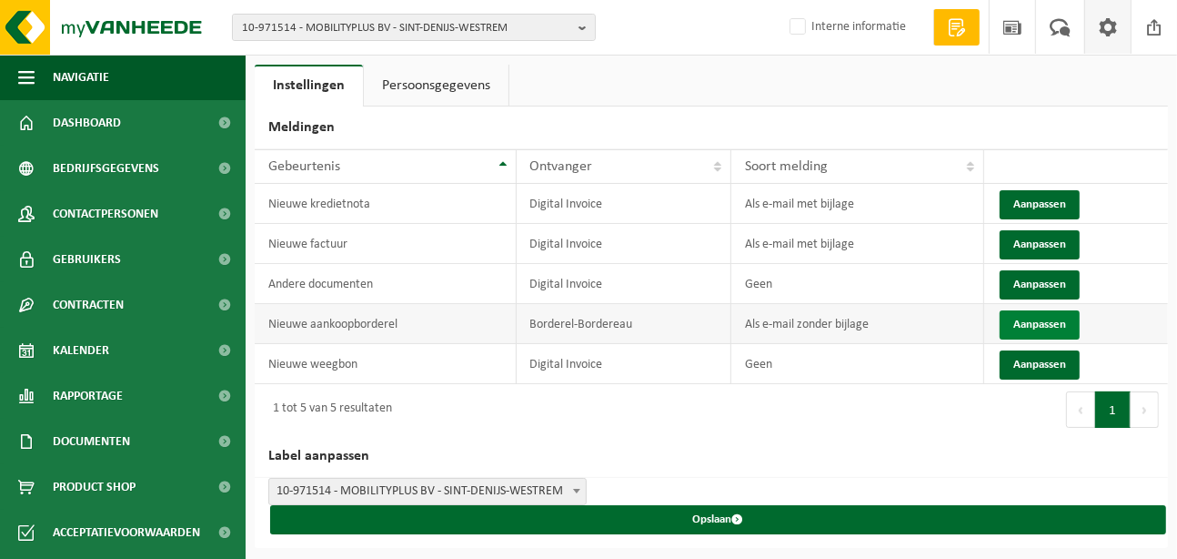
click at [1012, 319] on button "Aanpassen" at bounding box center [1040, 324] width 80 height 29
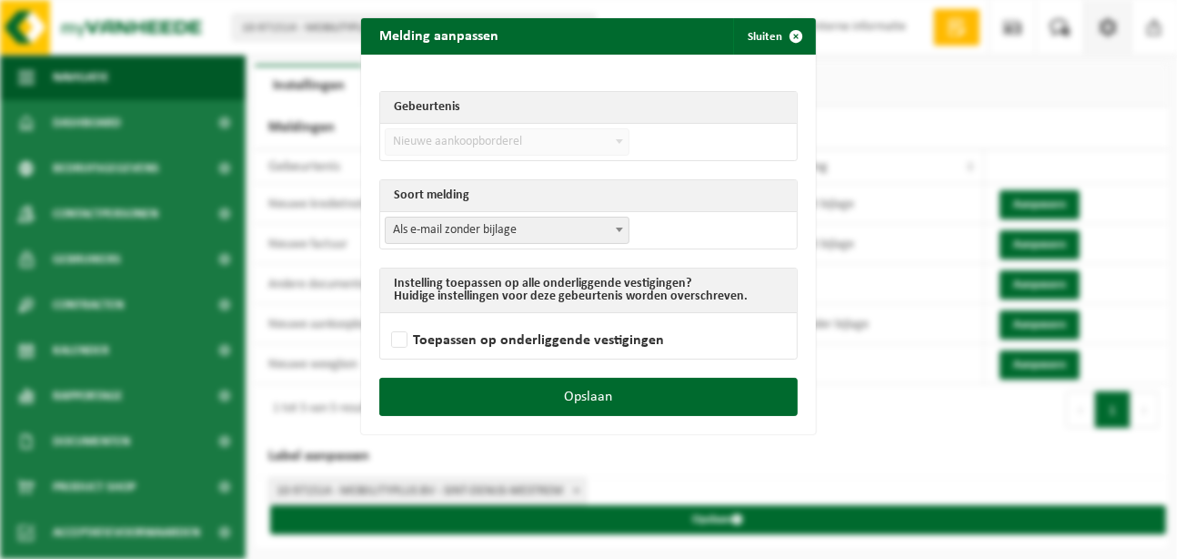
click at [563, 230] on span "Als e-mail zonder bijlage" at bounding box center [507, 229] width 243 height 25
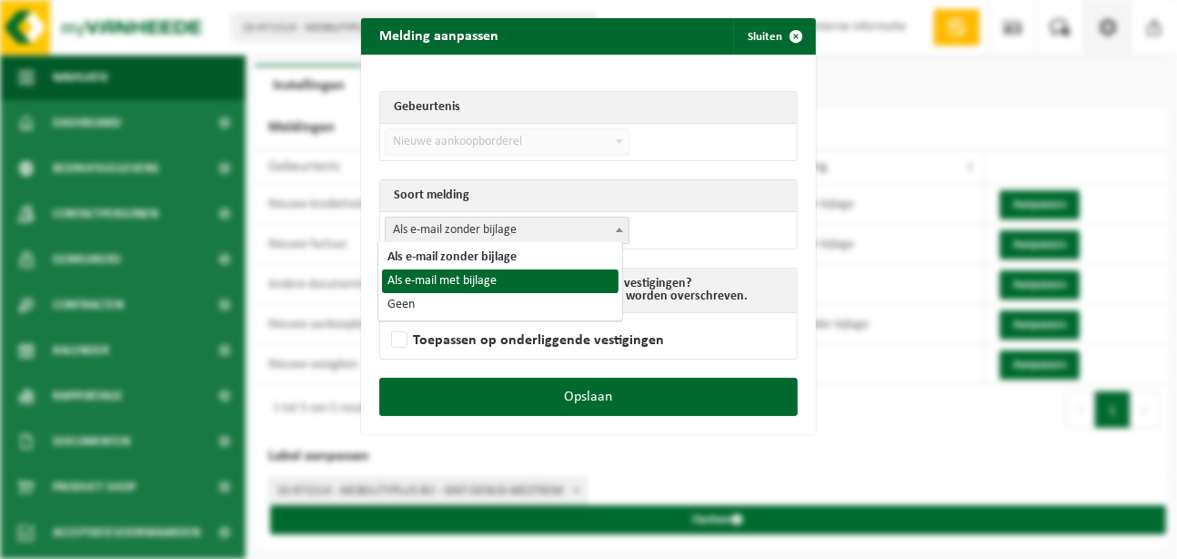
select select "3"
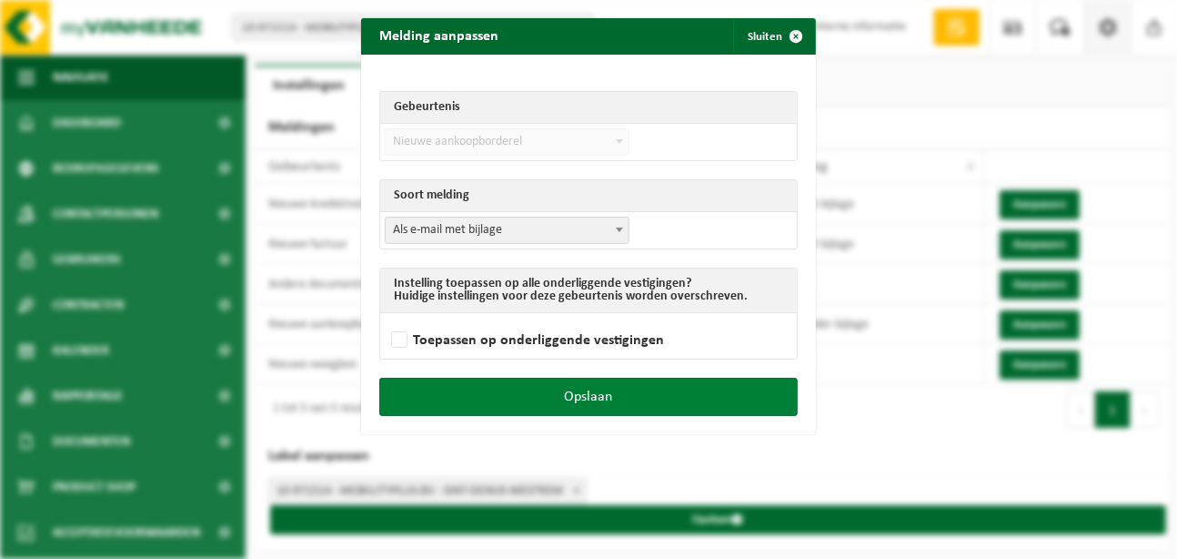
click at [620, 388] on button "Opslaan" at bounding box center [588, 397] width 418 height 38
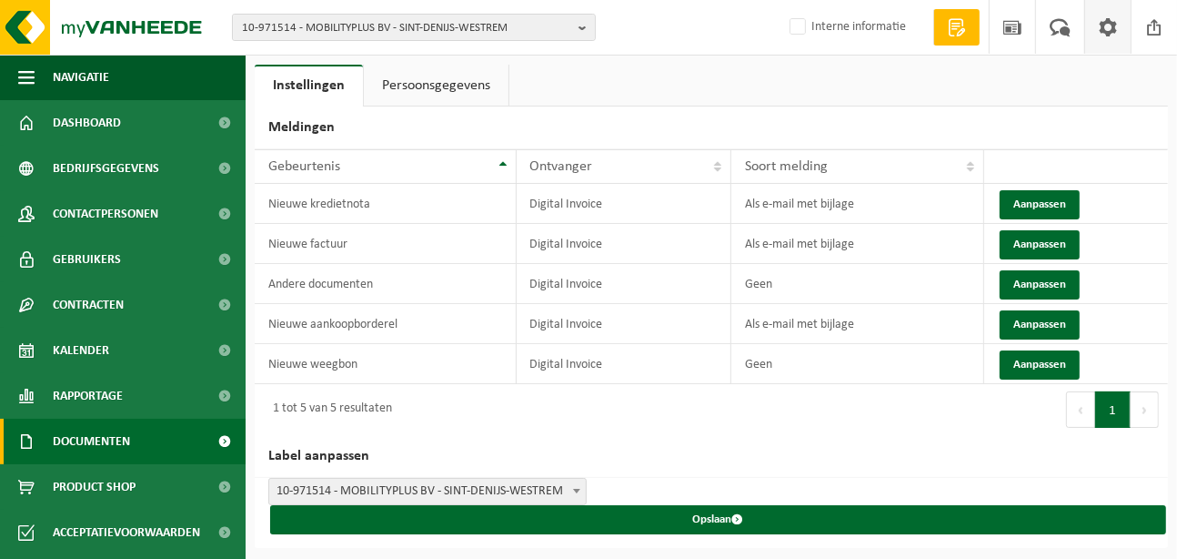
click at [121, 432] on span "Documenten" at bounding box center [91, 440] width 77 height 45
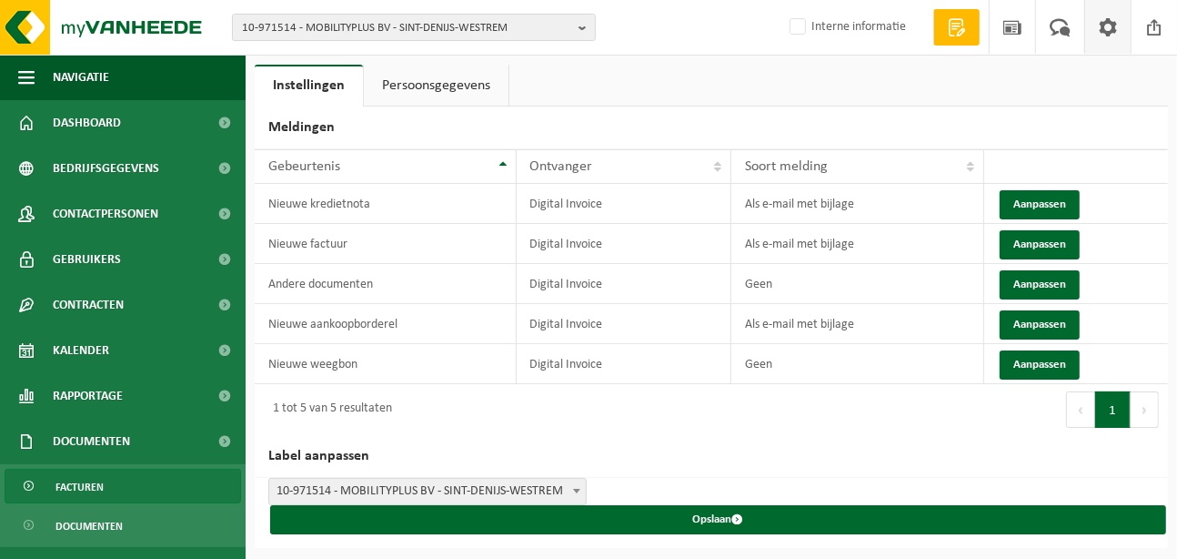
click at [91, 484] on span "Facturen" at bounding box center [79, 486] width 48 height 35
